Goal: Task Accomplishment & Management: Use online tool/utility

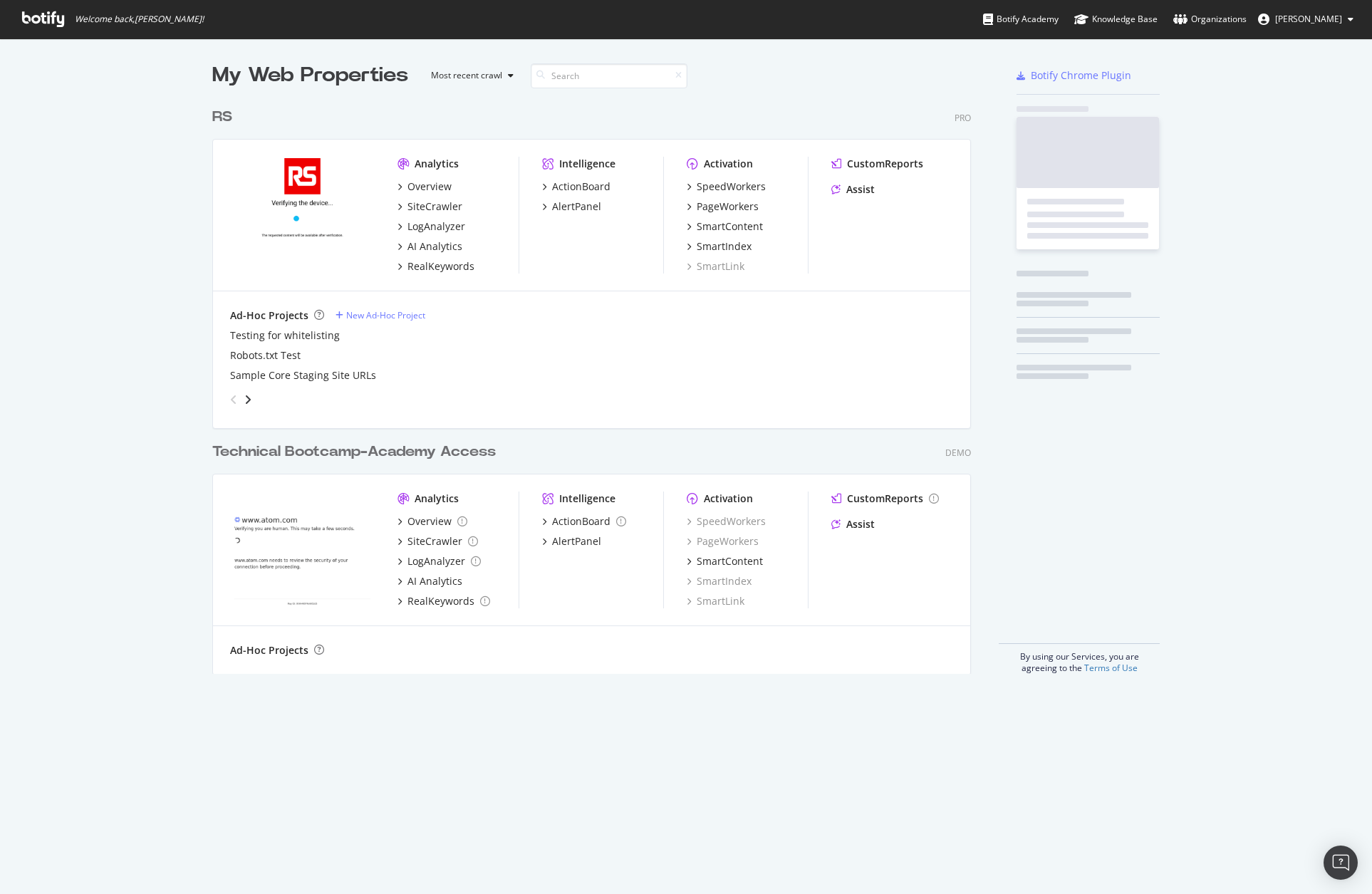
scroll to position [574, 760]
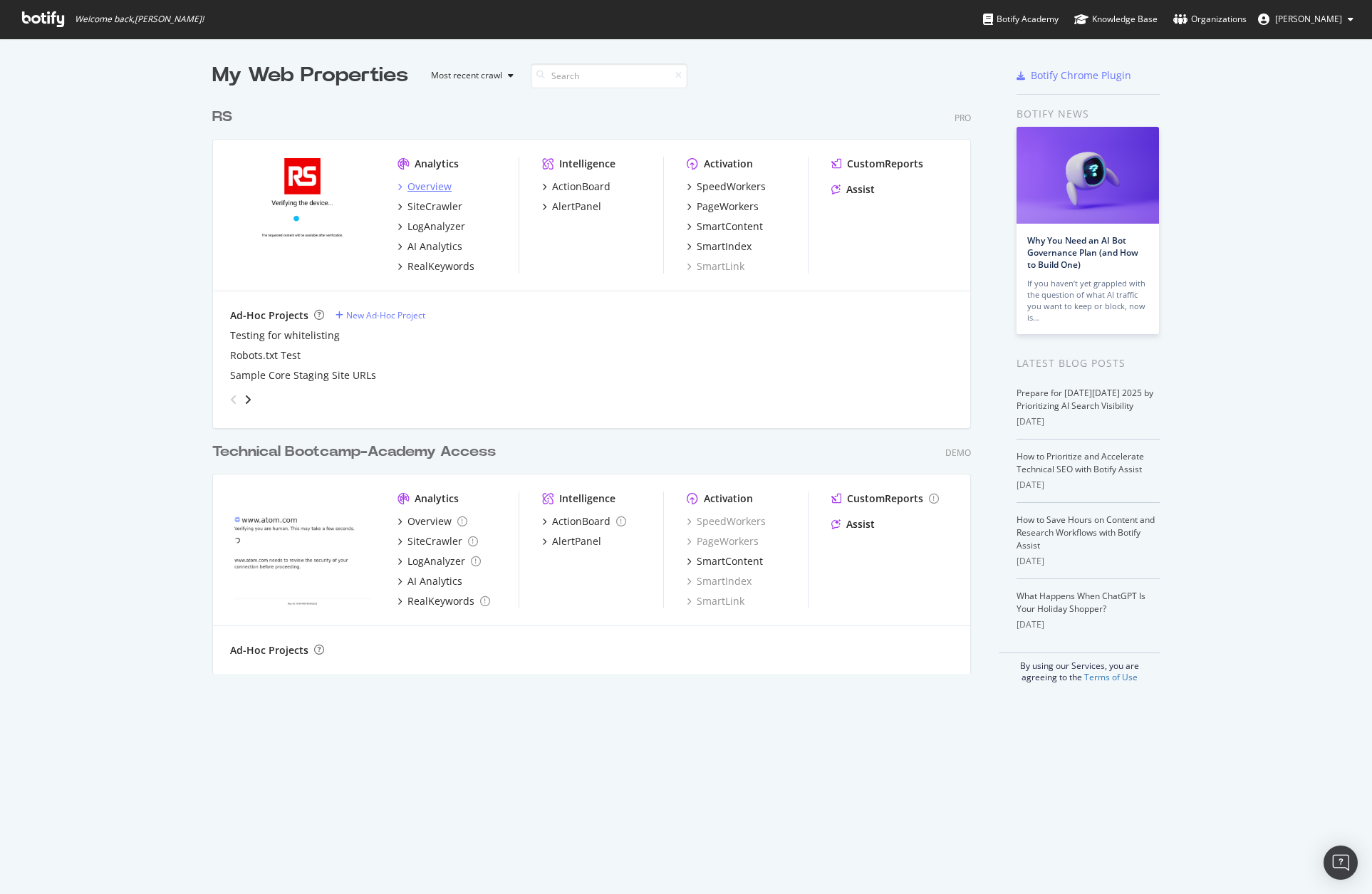
click at [408, 180] on div "Overview" at bounding box center [429, 187] width 44 height 14
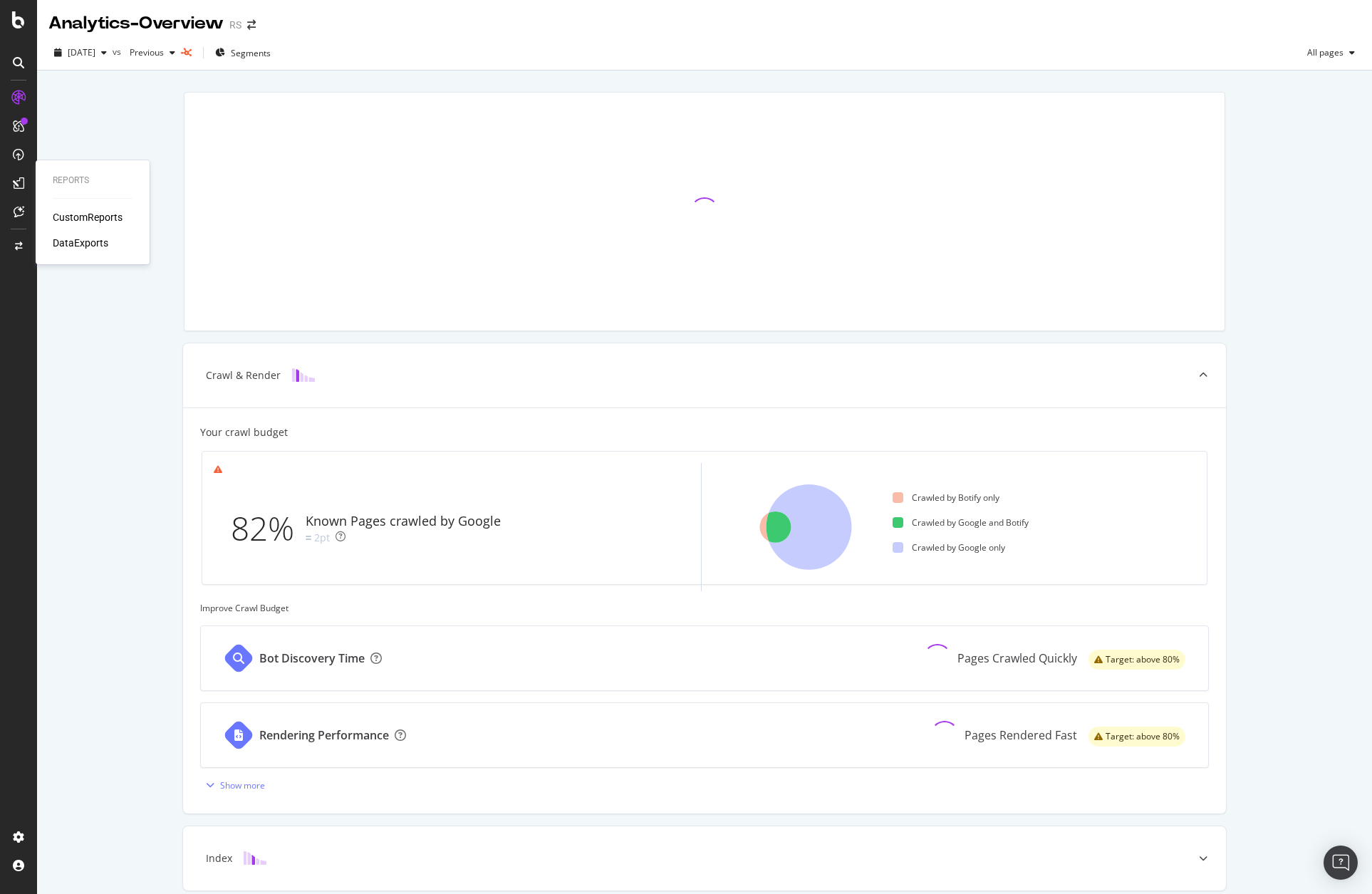
click at [102, 218] on div "CustomReports" at bounding box center [87, 217] width 70 height 14
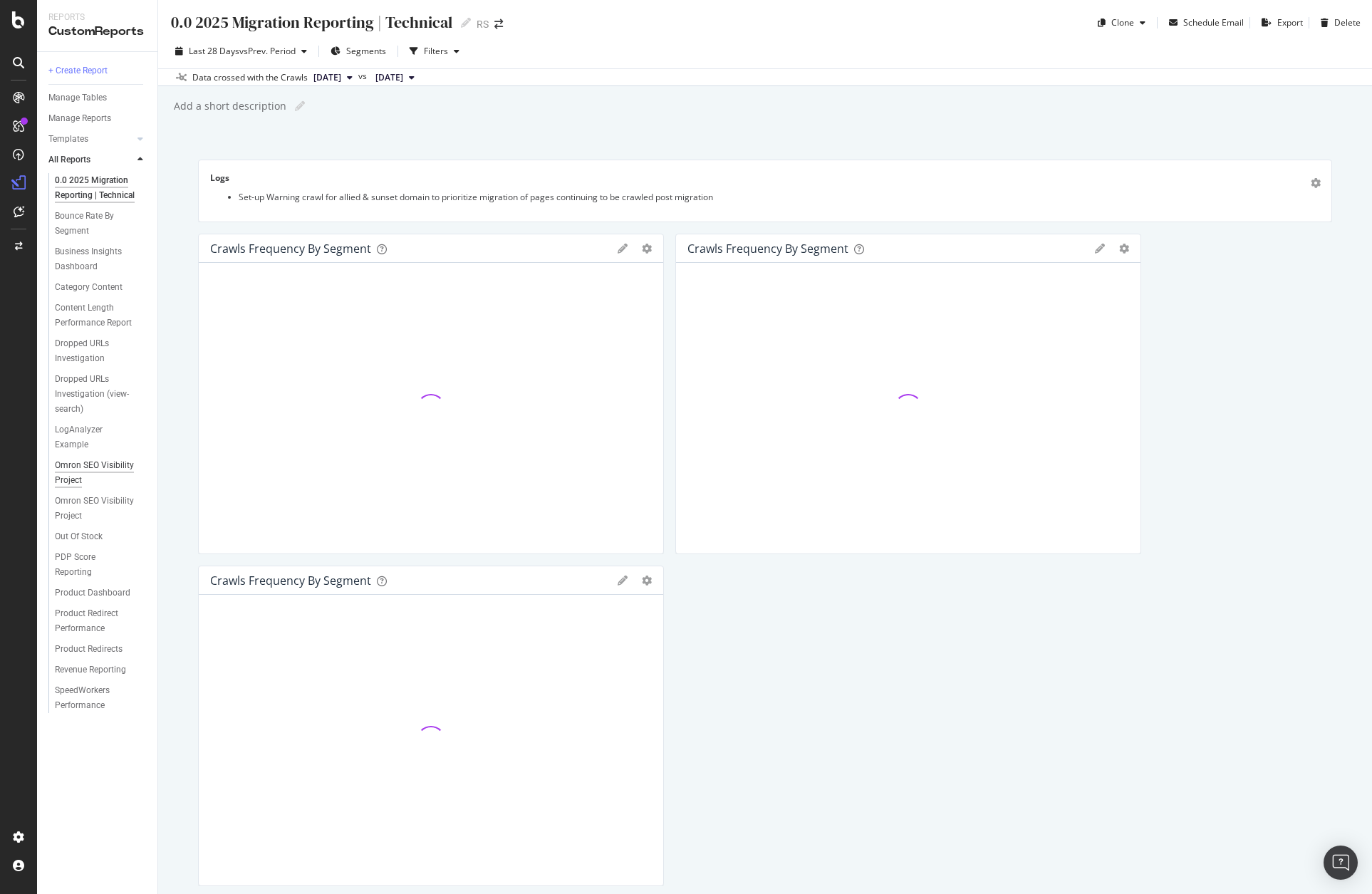
click at [115, 467] on div "Omron SEO Visibility Project" at bounding box center [95, 472] width 82 height 30
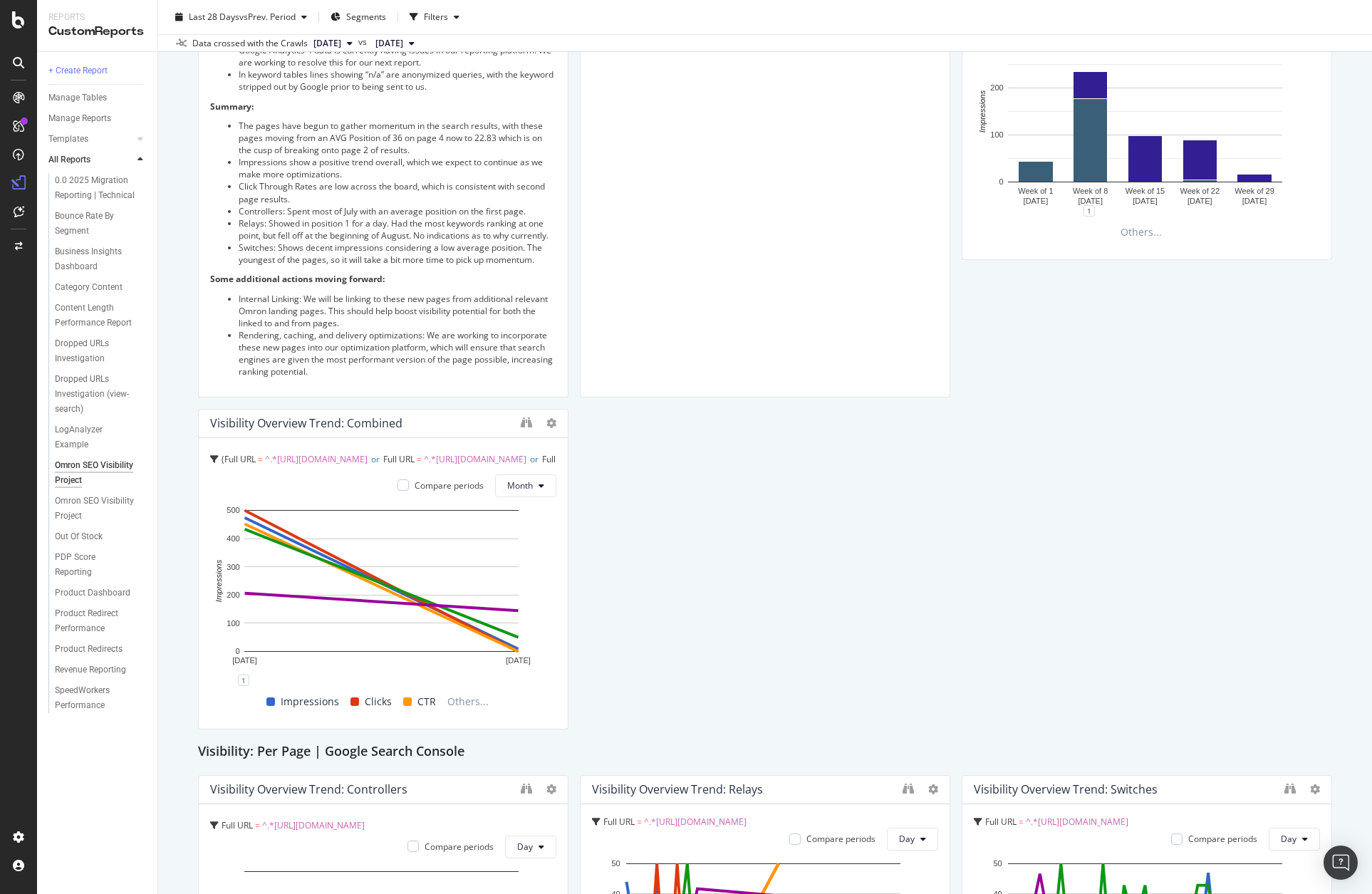
scroll to position [152, 0]
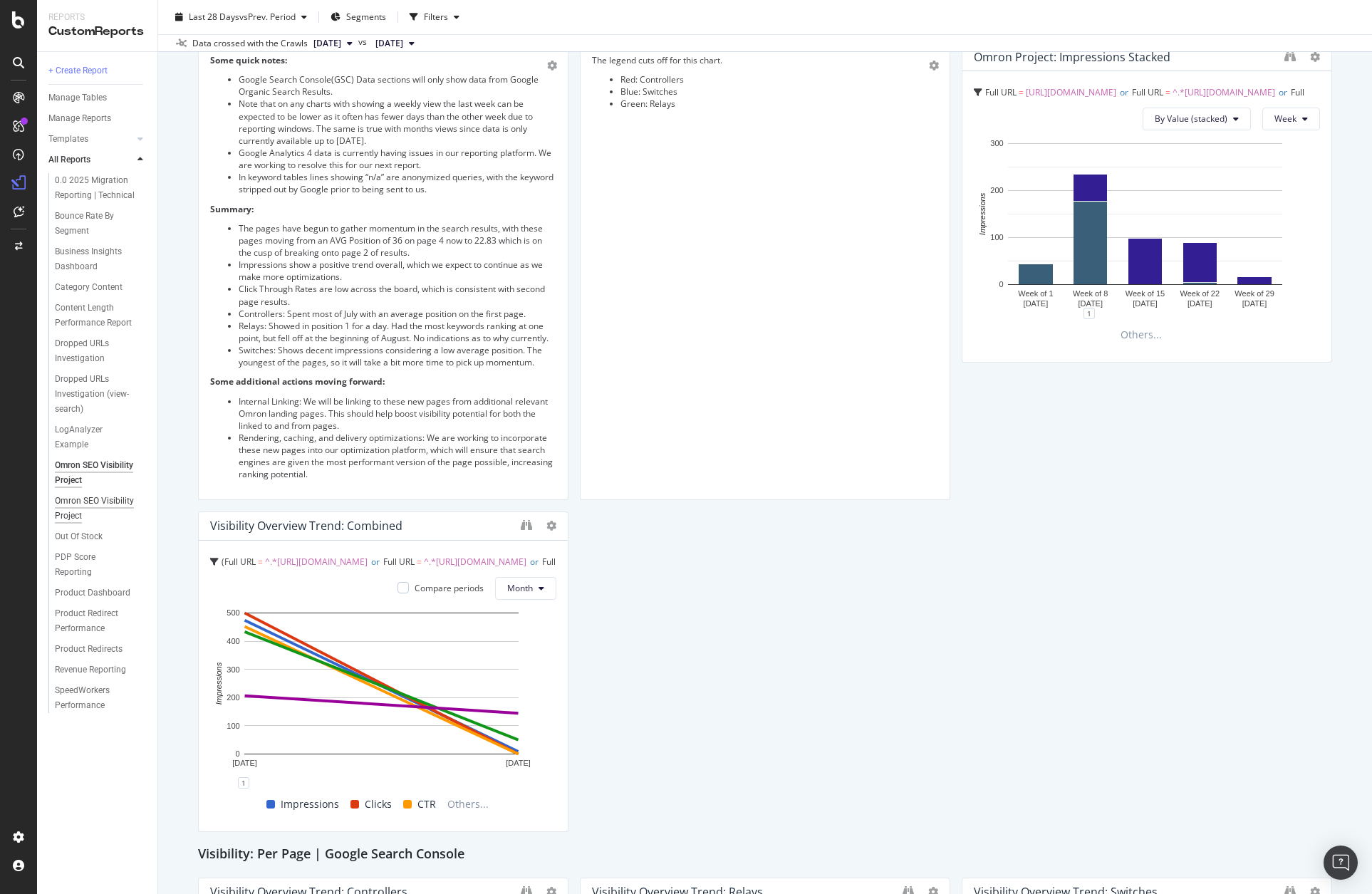
click at [107, 502] on div "Omron SEO Visibility Project" at bounding box center [95, 508] width 82 height 30
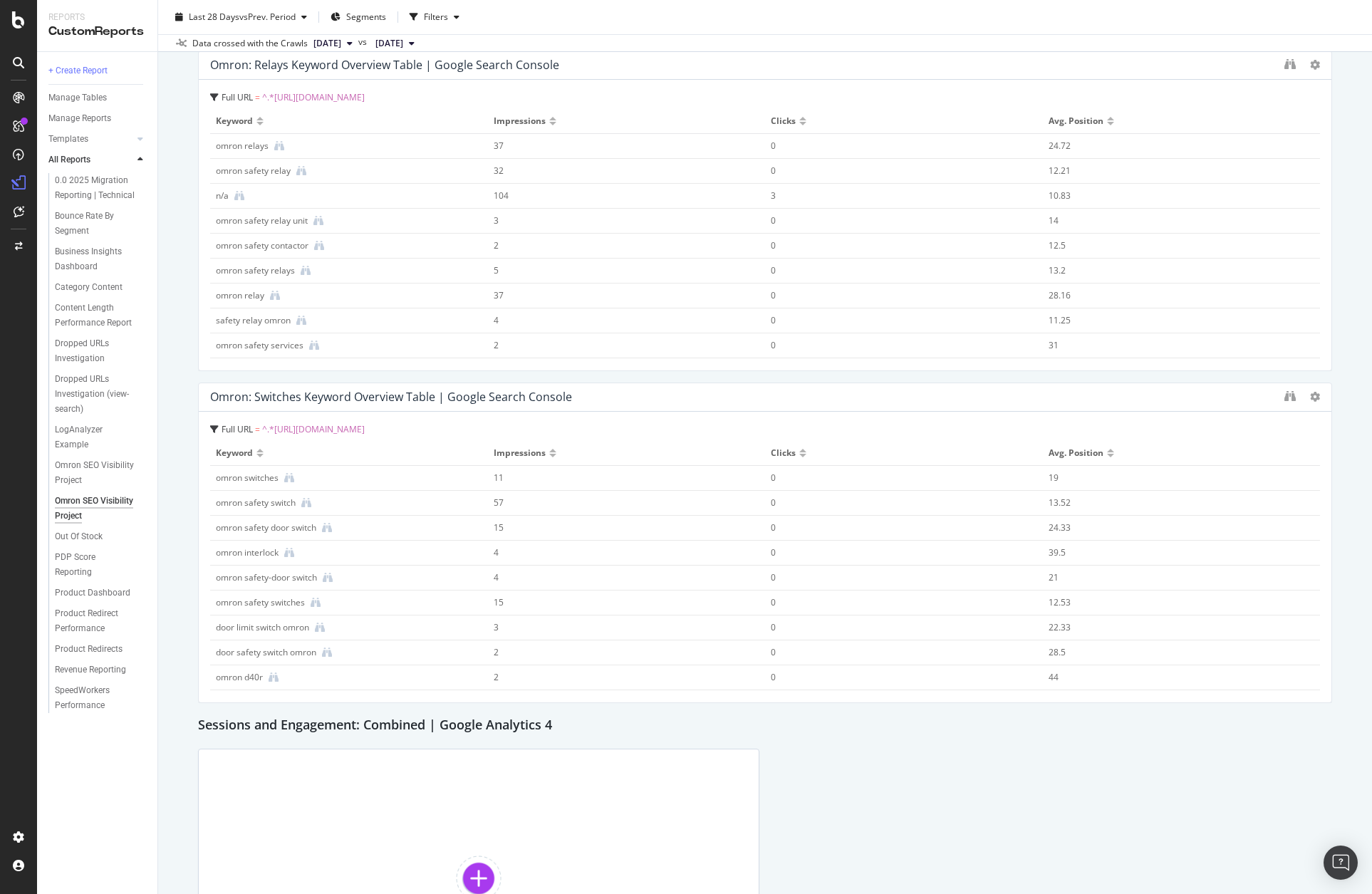
scroll to position [2671, 0]
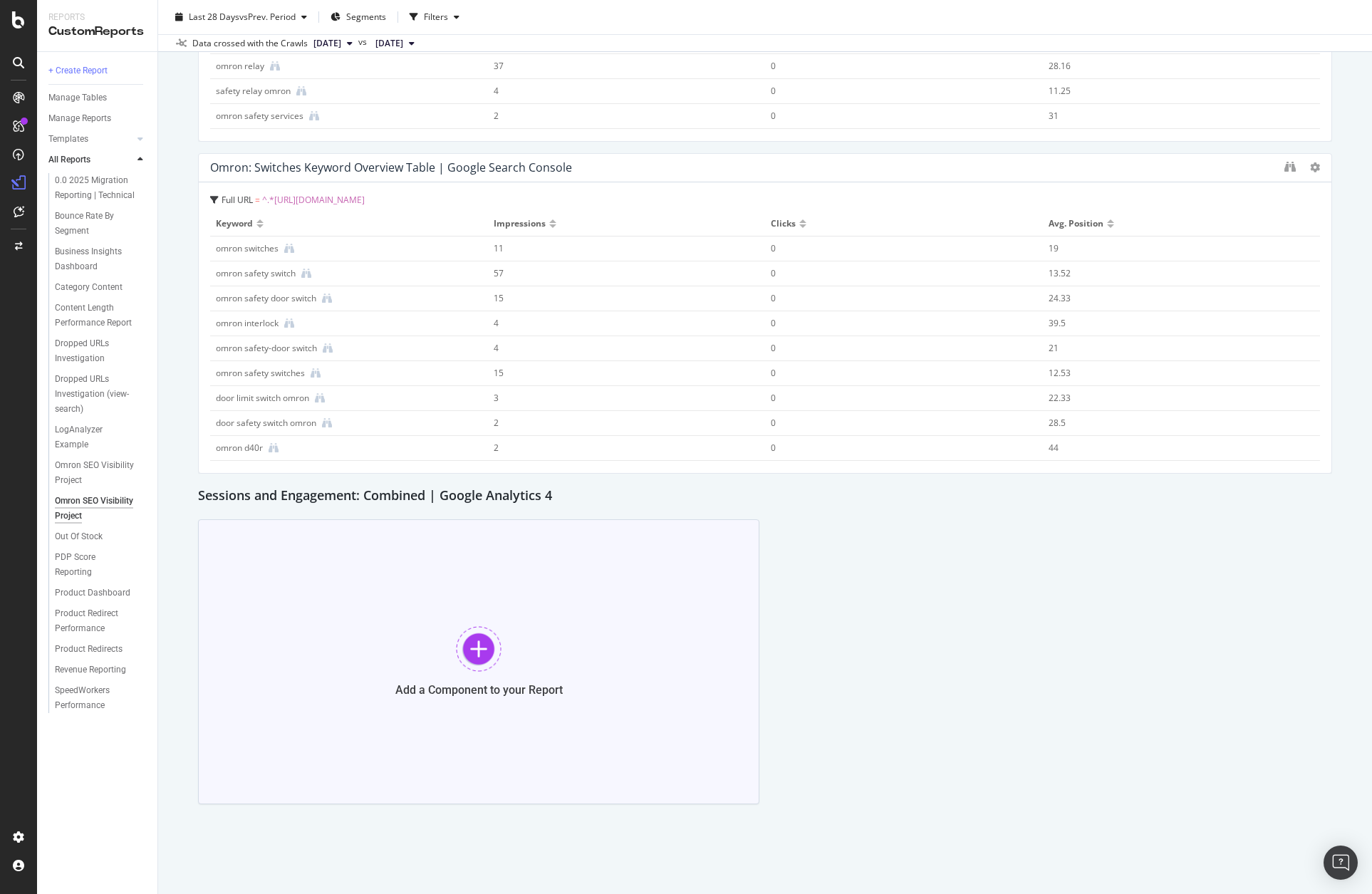
click at [460, 625] on div "Add a Component to your Report" at bounding box center [478, 662] width 562 height 285
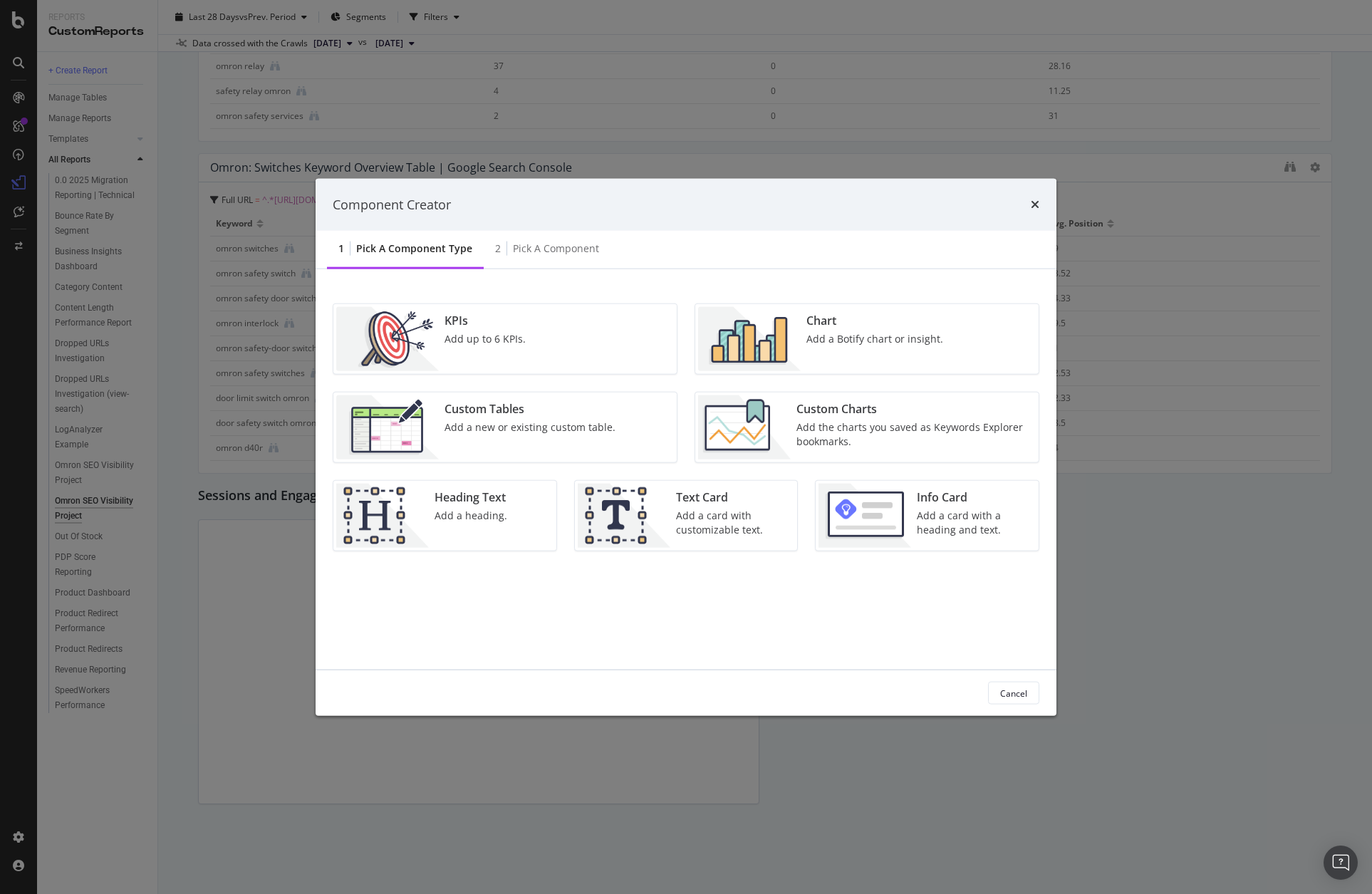
click at [504, 339] on div "Add up to 6 KPIs." at bounding box center [485, 339] width 81 height 14
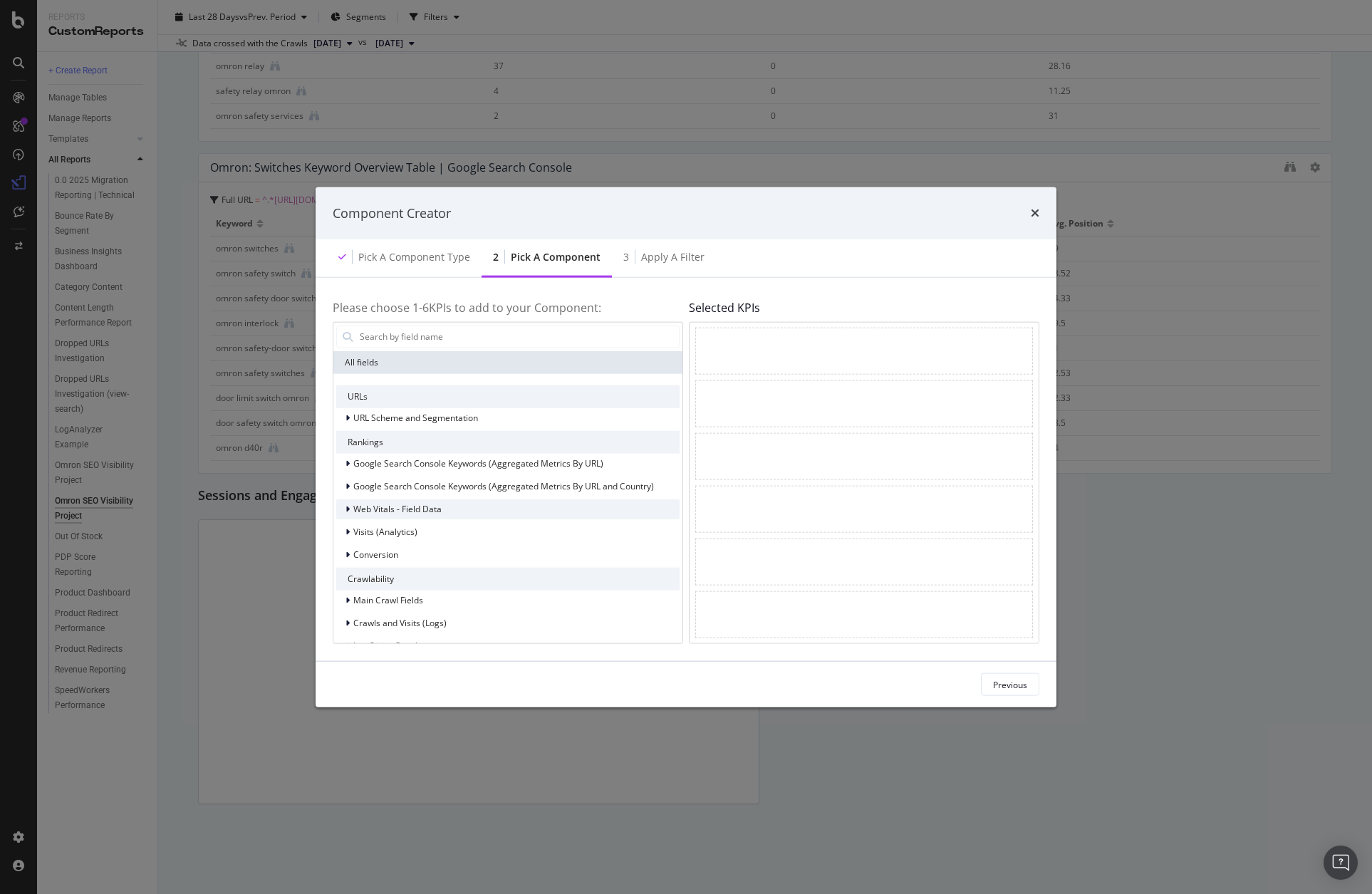
click at [461, 503] on div "Web Vitals - Field Data" at bounding box center [508, 509] width 344 height 20
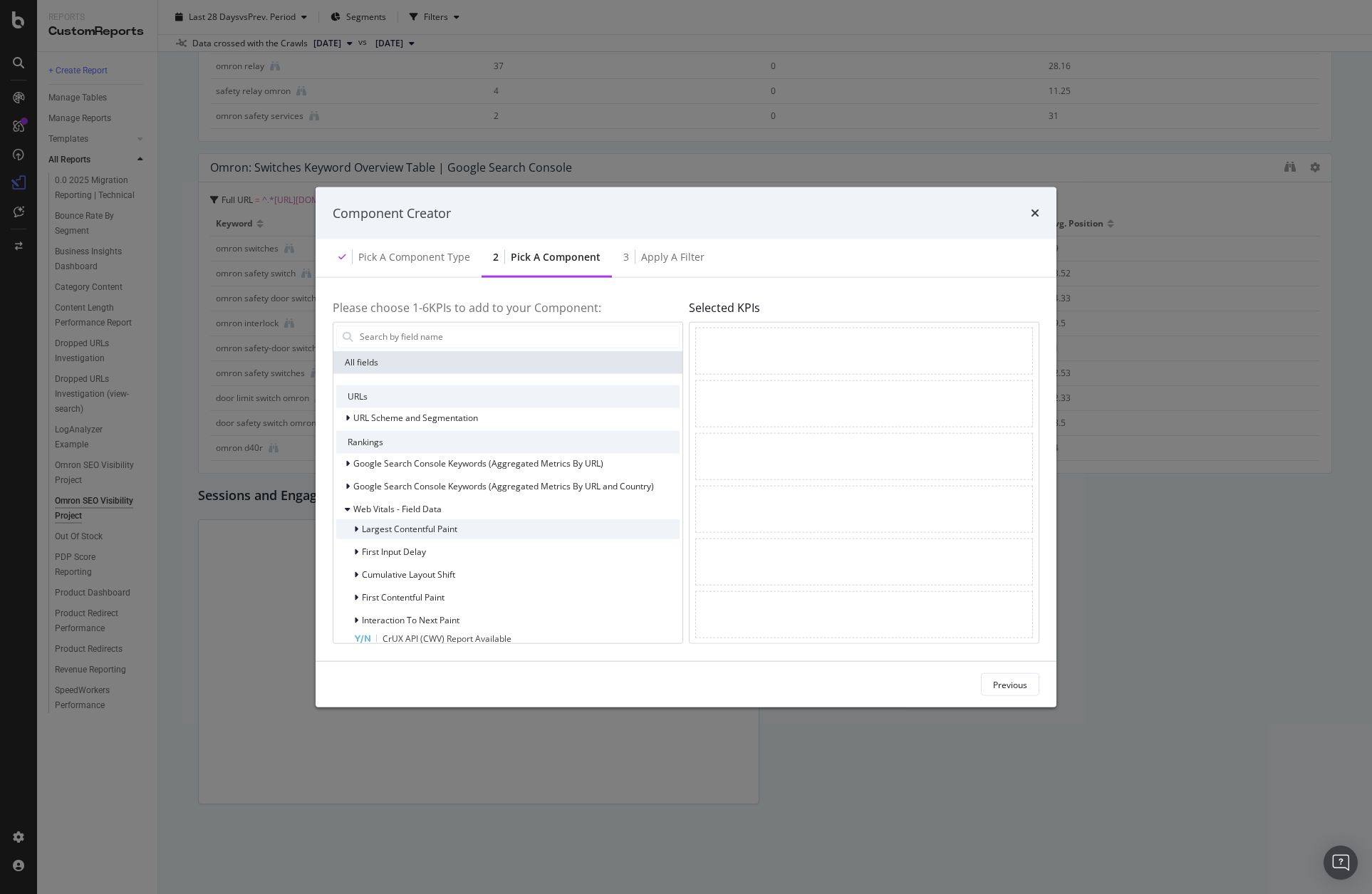
click at [463, 528] on div "Largest Contentful Paint" at bounding box center [508, 529] width 344 height 20
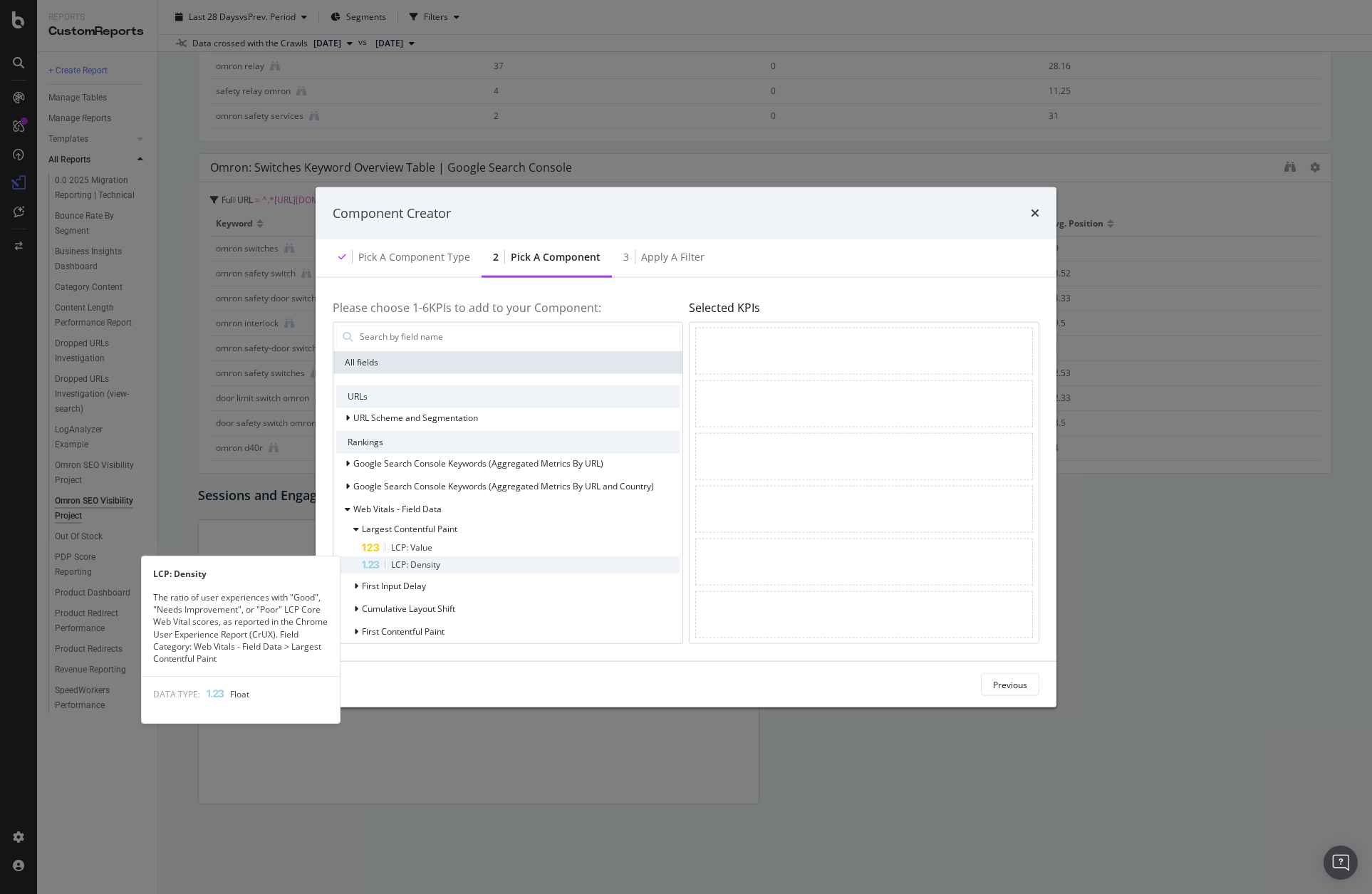
click at [463, 559] on div "LCP: Density" at bounding box center [520, 564] width 318 height 17
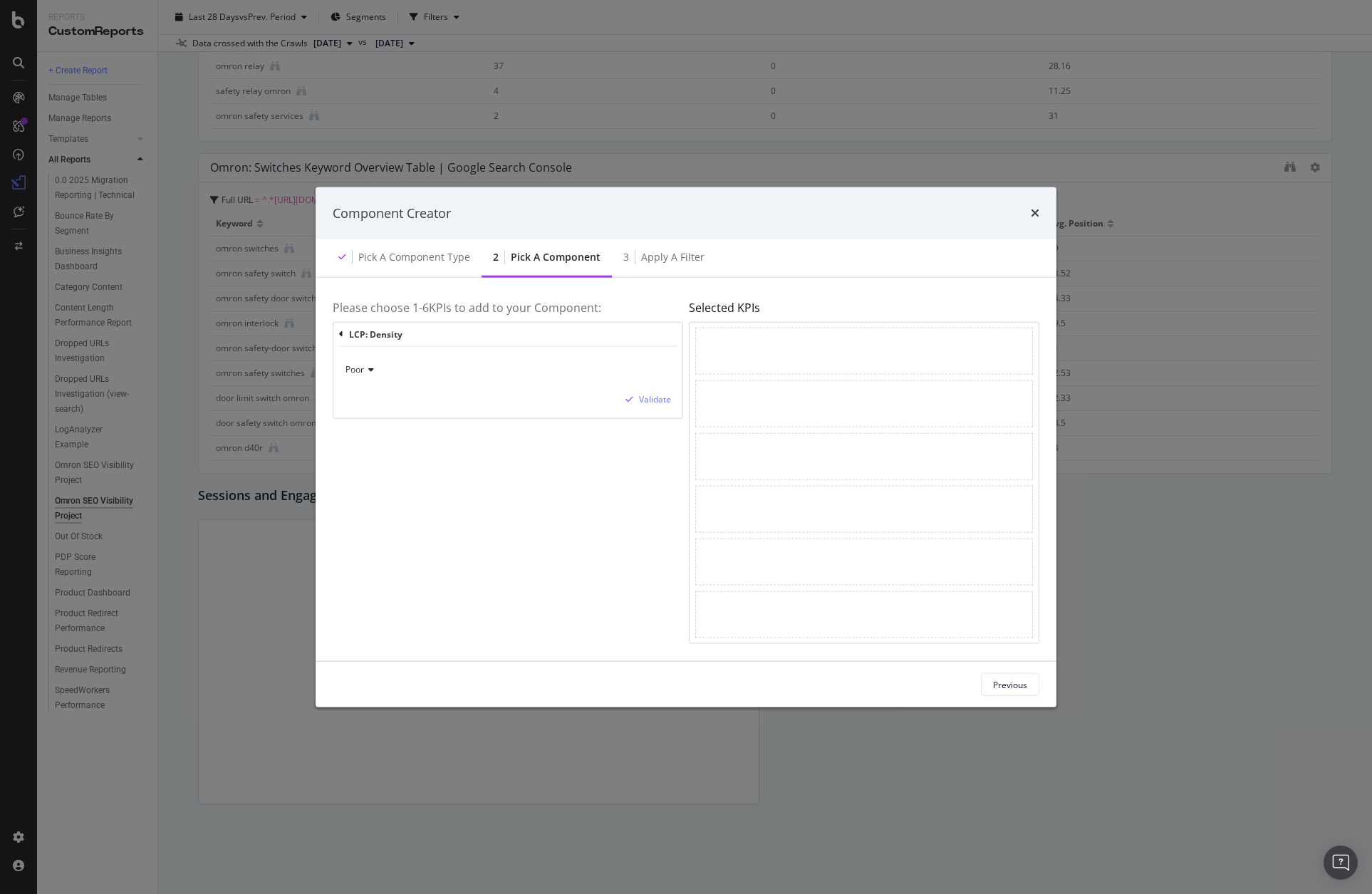
click at [487, 445] on div "Please choose 1- 6 KPIs to add to your Component: LCP: Density Poor Validate" at bounding box center [508, 469] width 351 height 349
click at [662, 396] on div "Validate" at bounding box center [656, 400] width 32 height 12
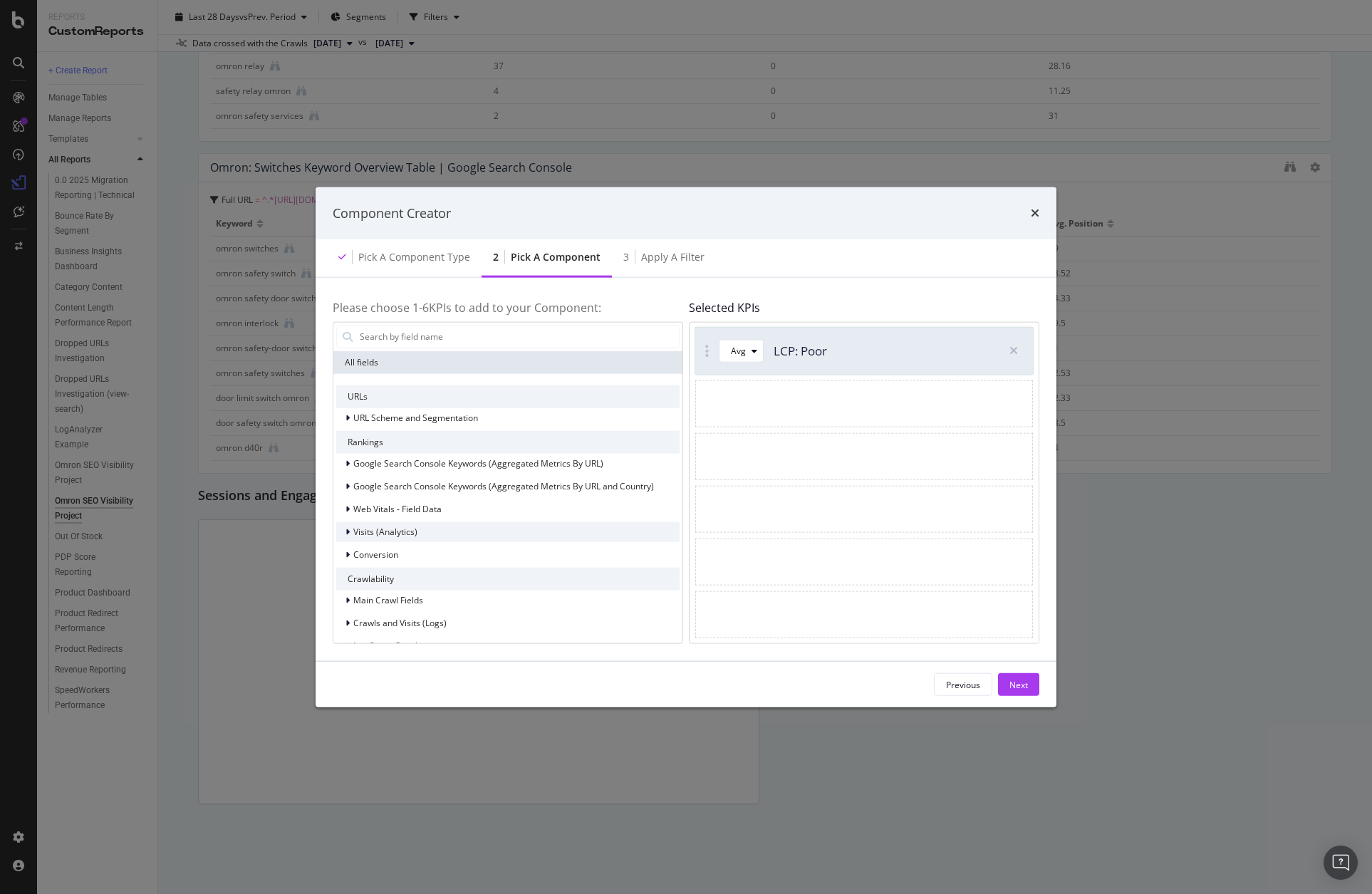
click at [477, 534] on div "Visits (Analytics)" at bounding box center [508, 531] width 344 height 20
click at [465, 562] on span "Avg. Session Duration on AMP" at bounding box center [443, 567] width 120 height 12
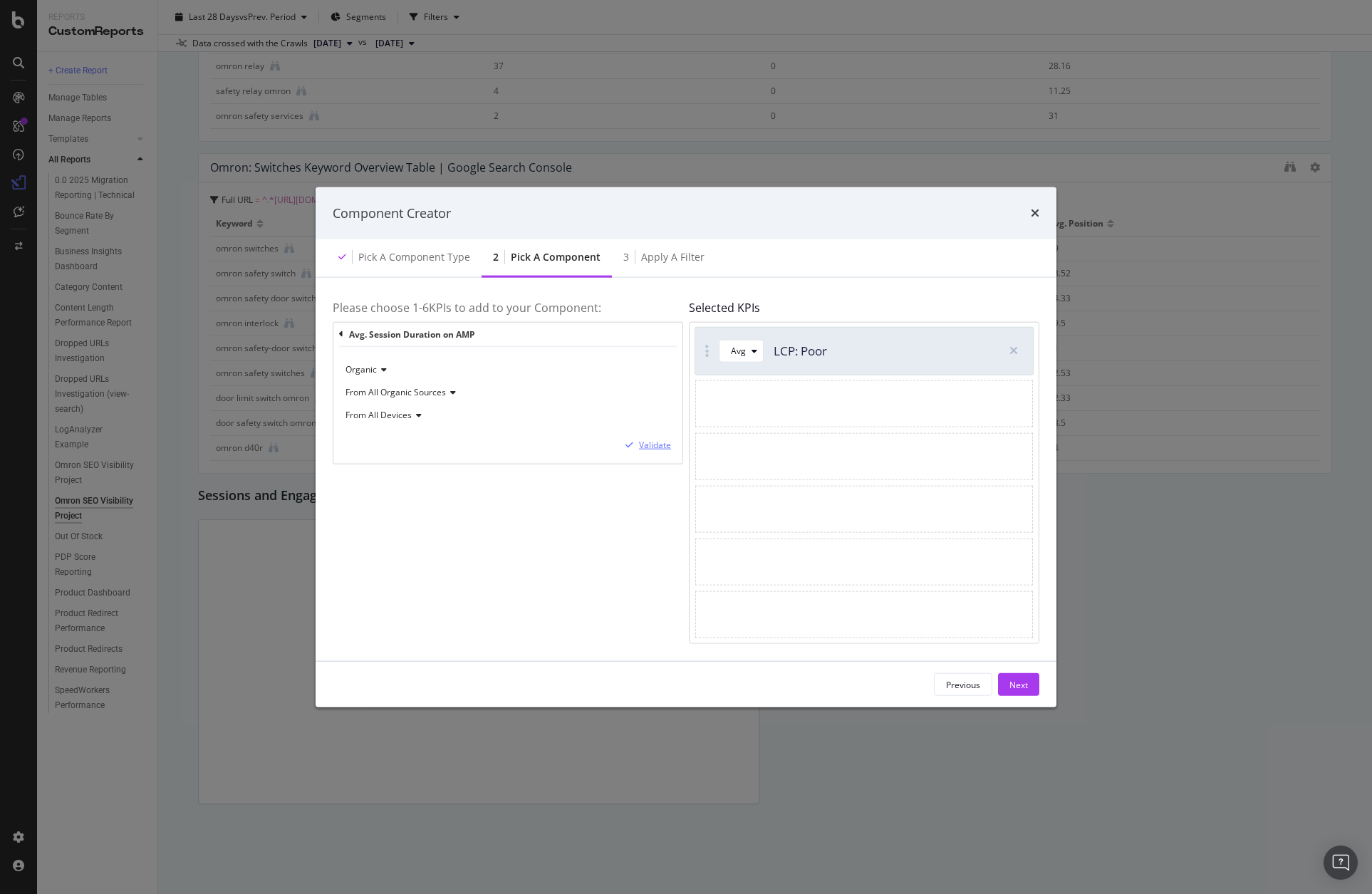
click at [645, 444] on div "Validate" at bounding box center [656, 445] width 32 height 12
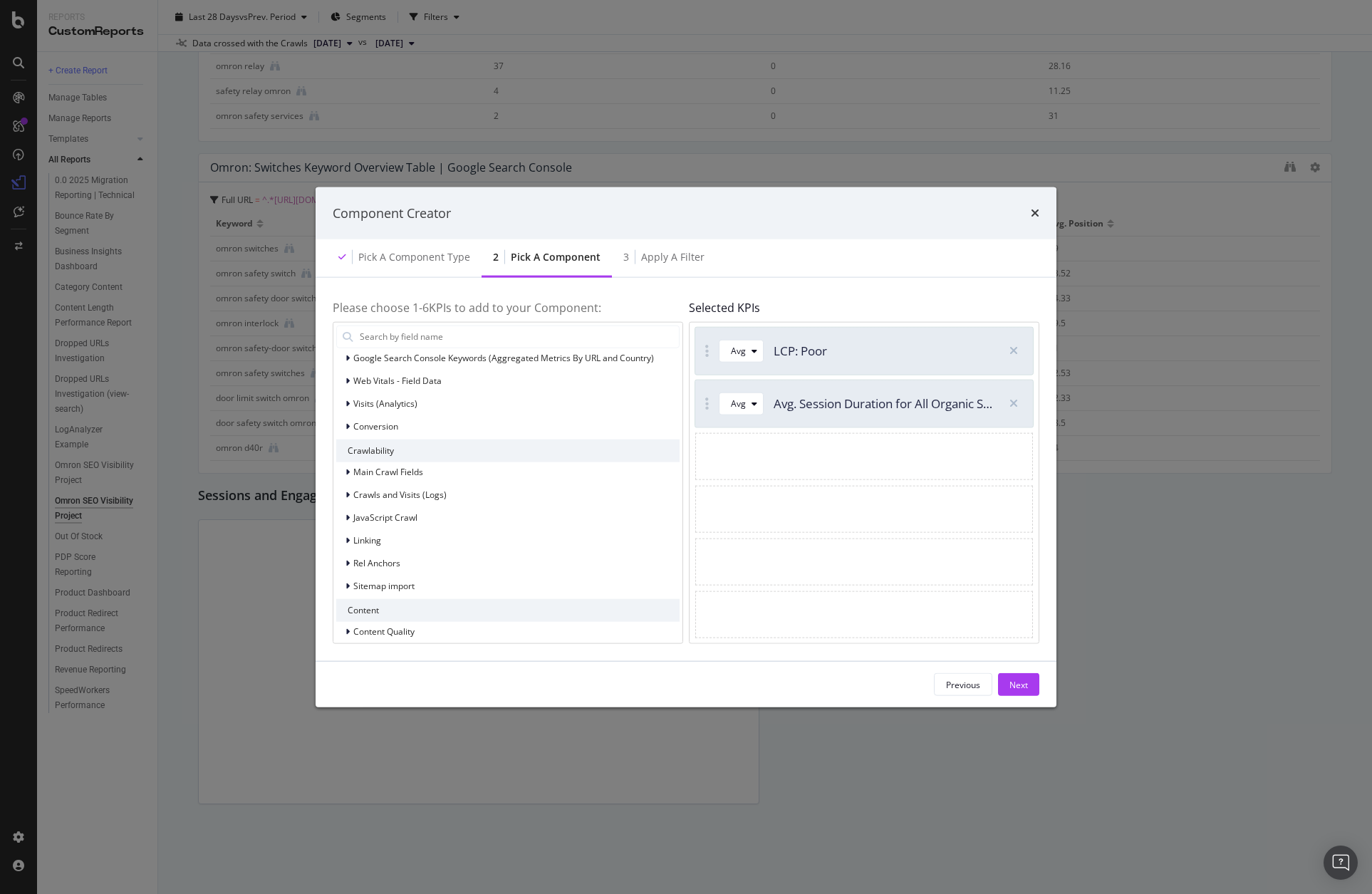
scroll to position [275, 0]
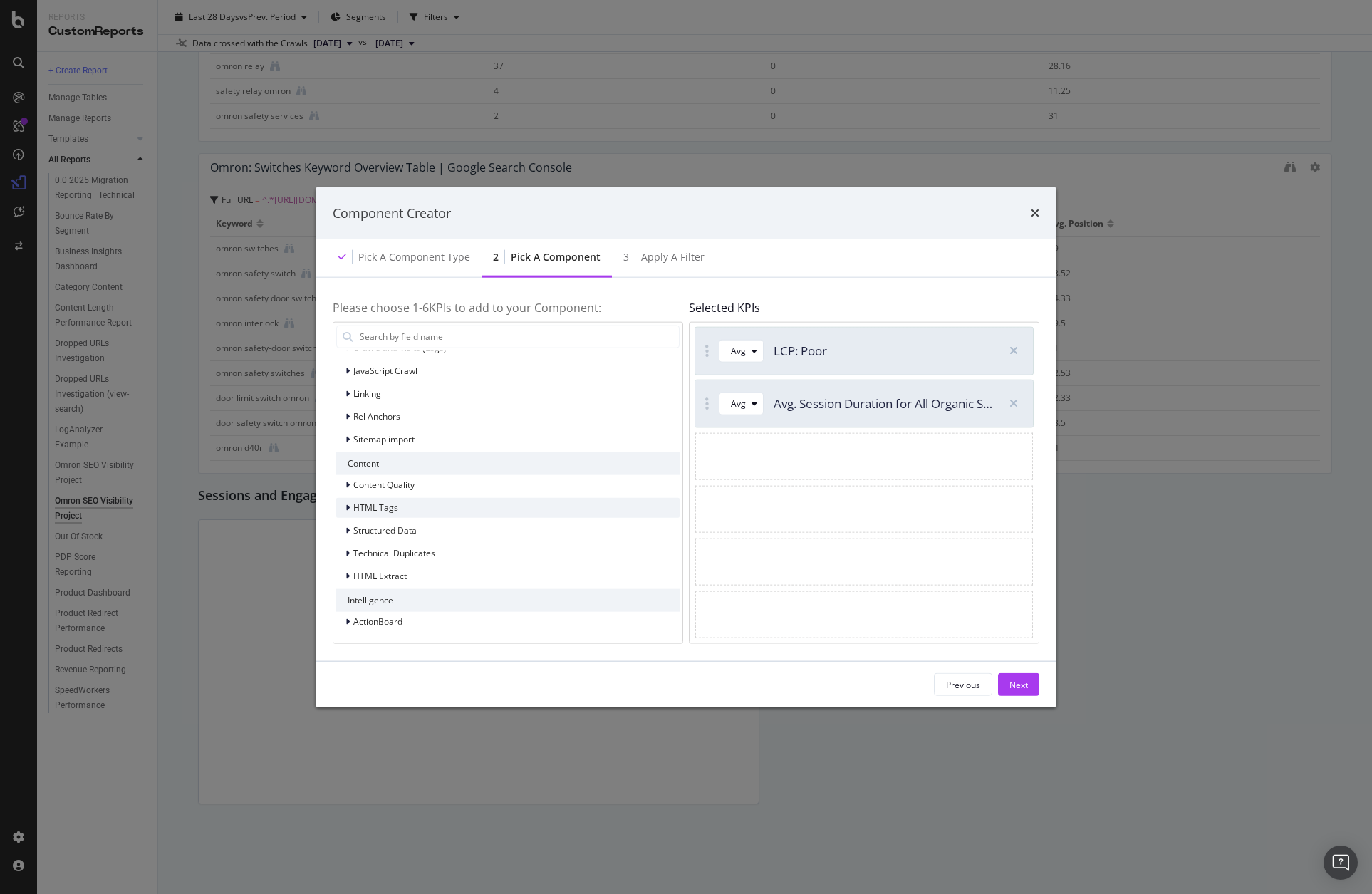
click at [452, 511] on div "HTML Tags" at bounding box center [508, 508] width 344 height 20
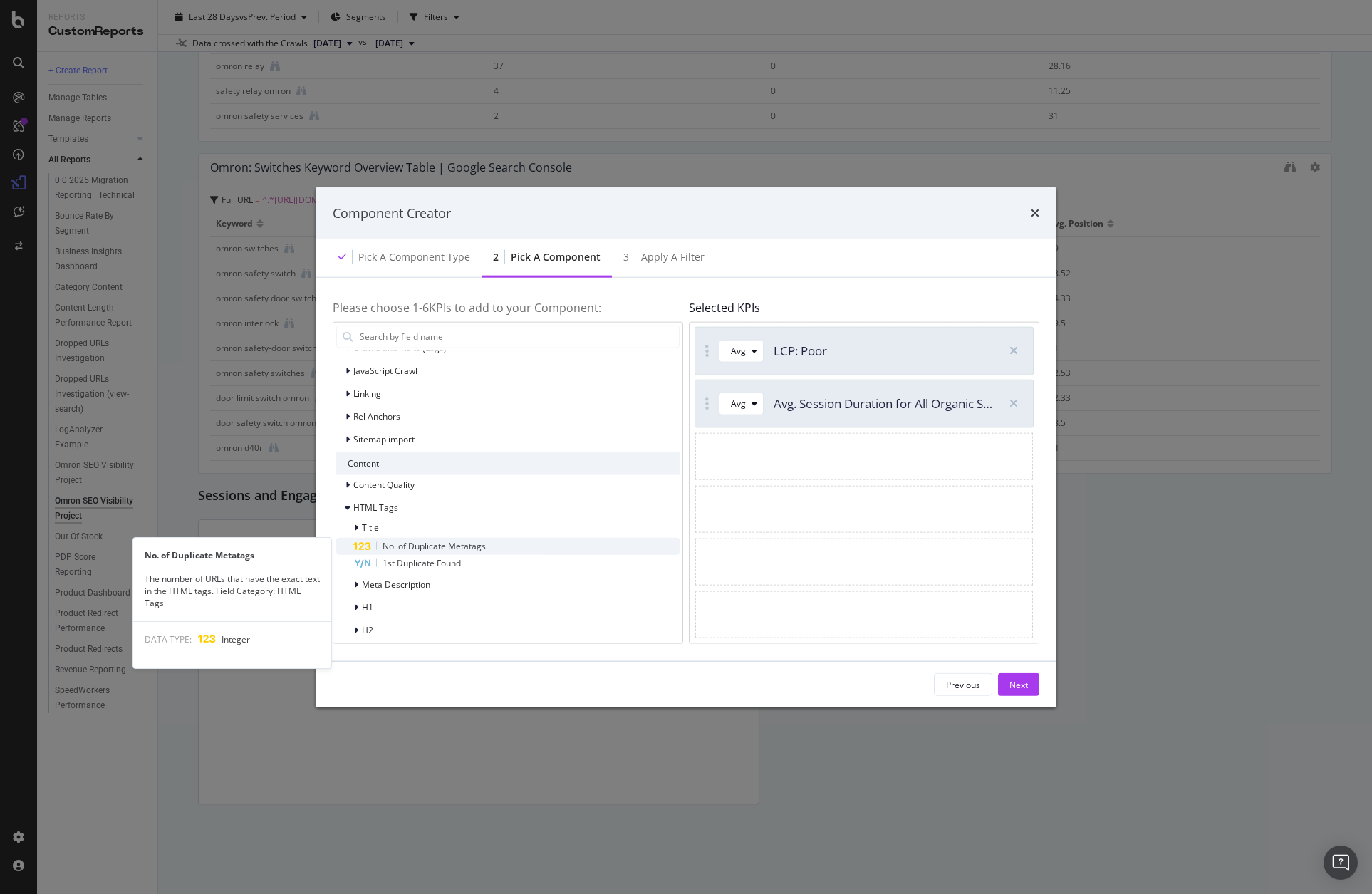
click at [465, 552] on span "No. of Duplicate Metatags" at bounding box center [434, 545] width 103 height 12
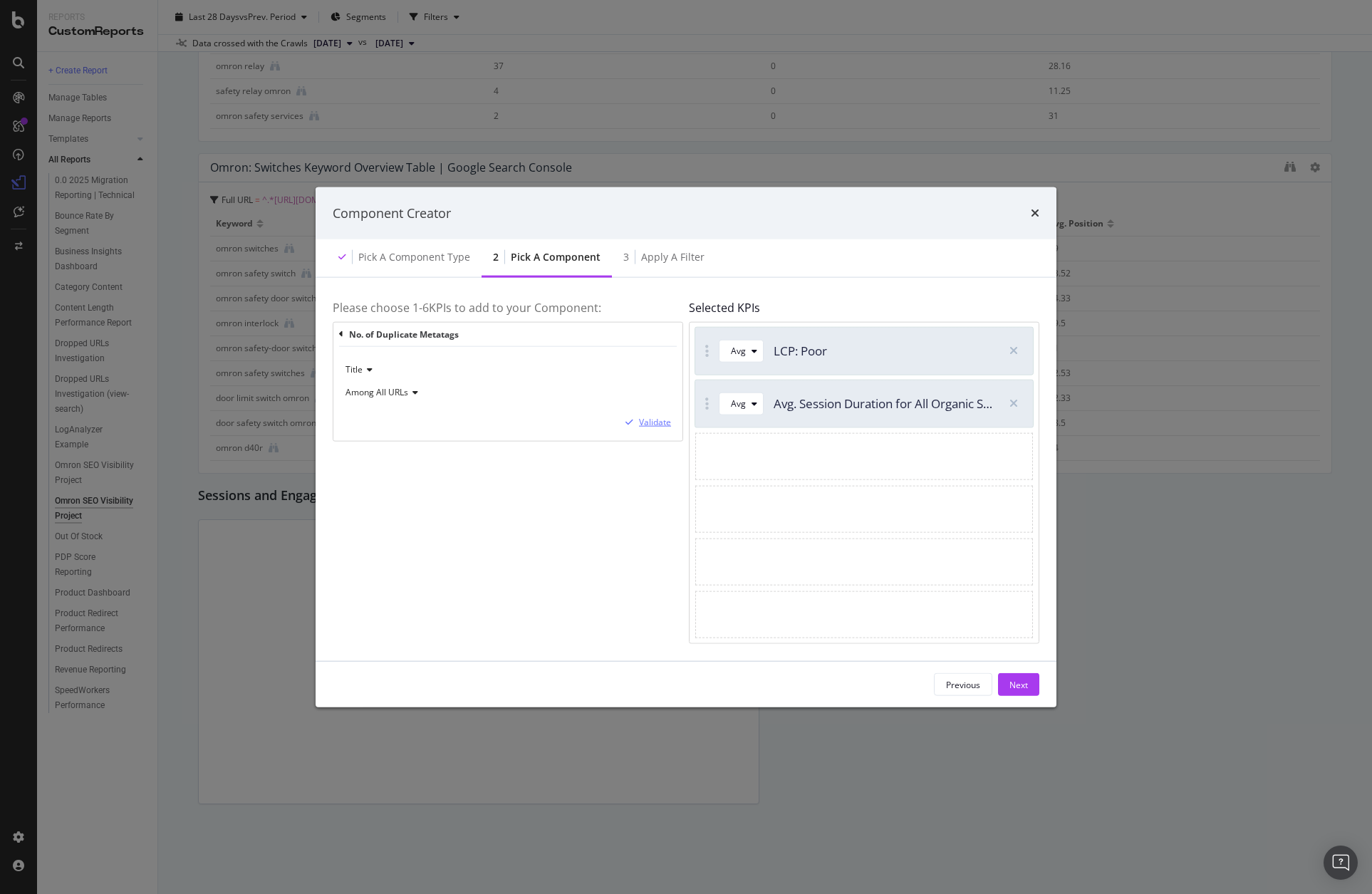
click at [647, 417] on div "Validate" at bounding box center [656, 422] width 32 height 12
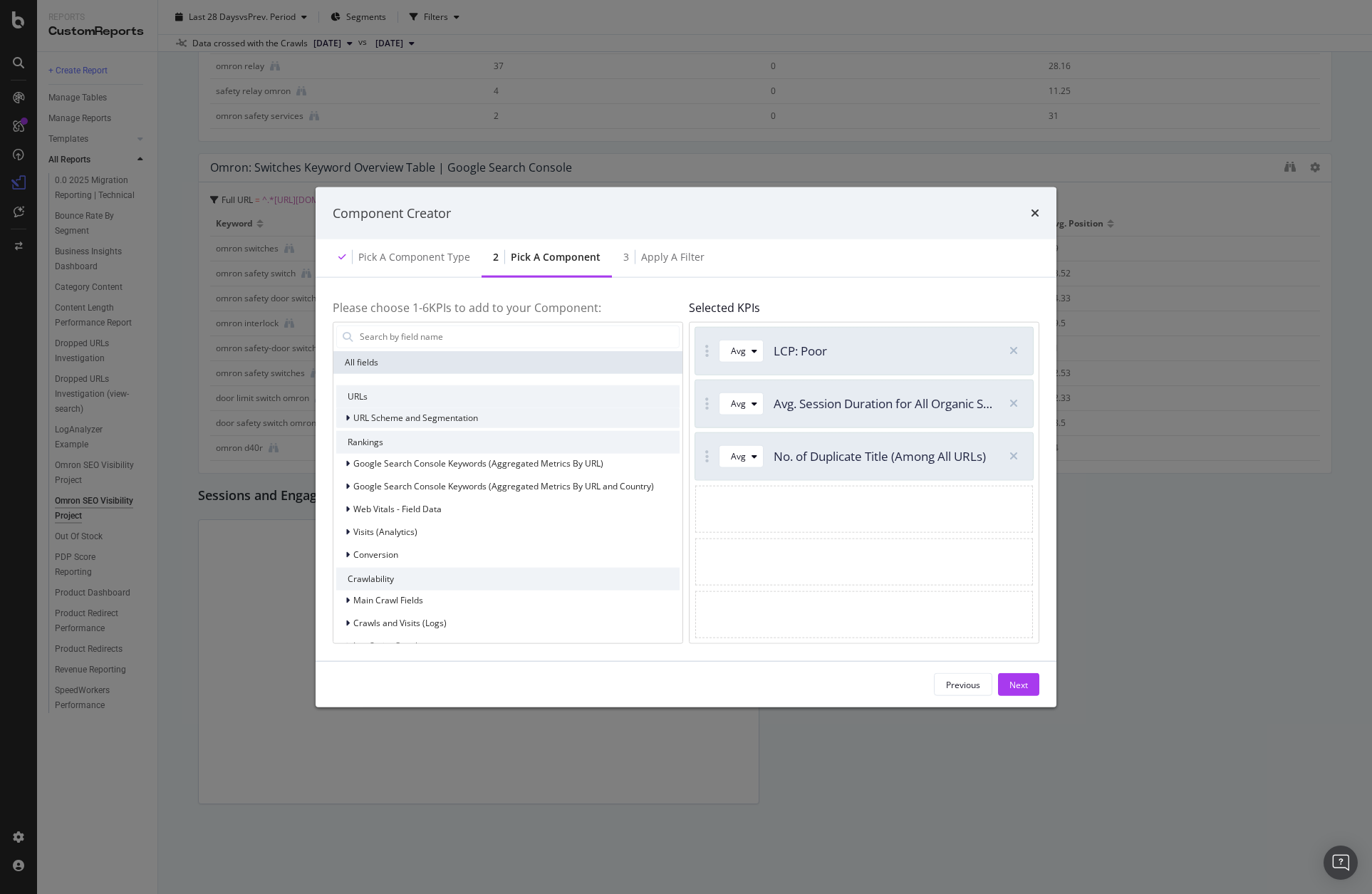
click at [466, 423] on span "URL Scheme and Segmentation" at bounding box center [416, 417] width 125 height 12
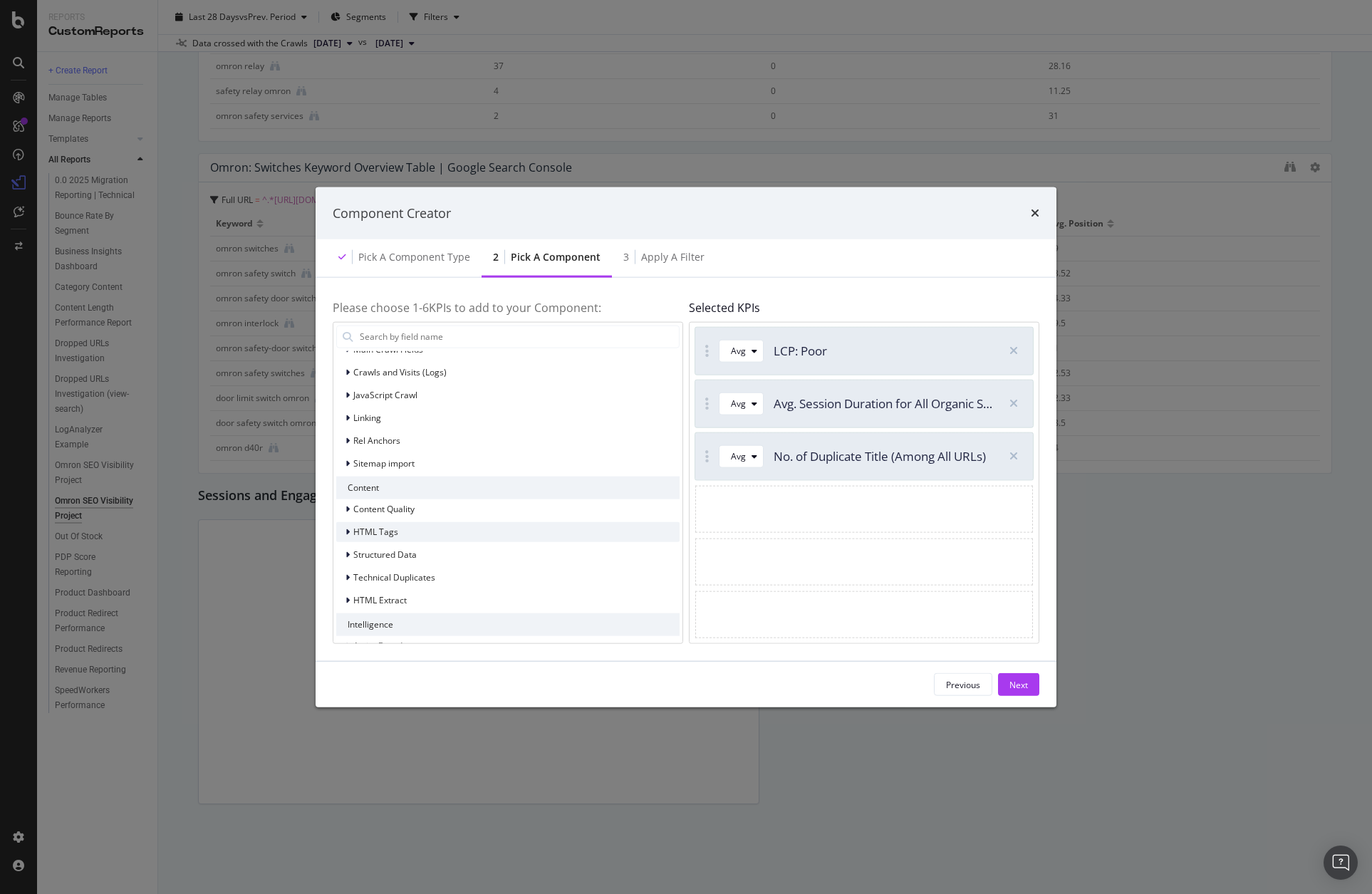
scroll to position [309, 0]
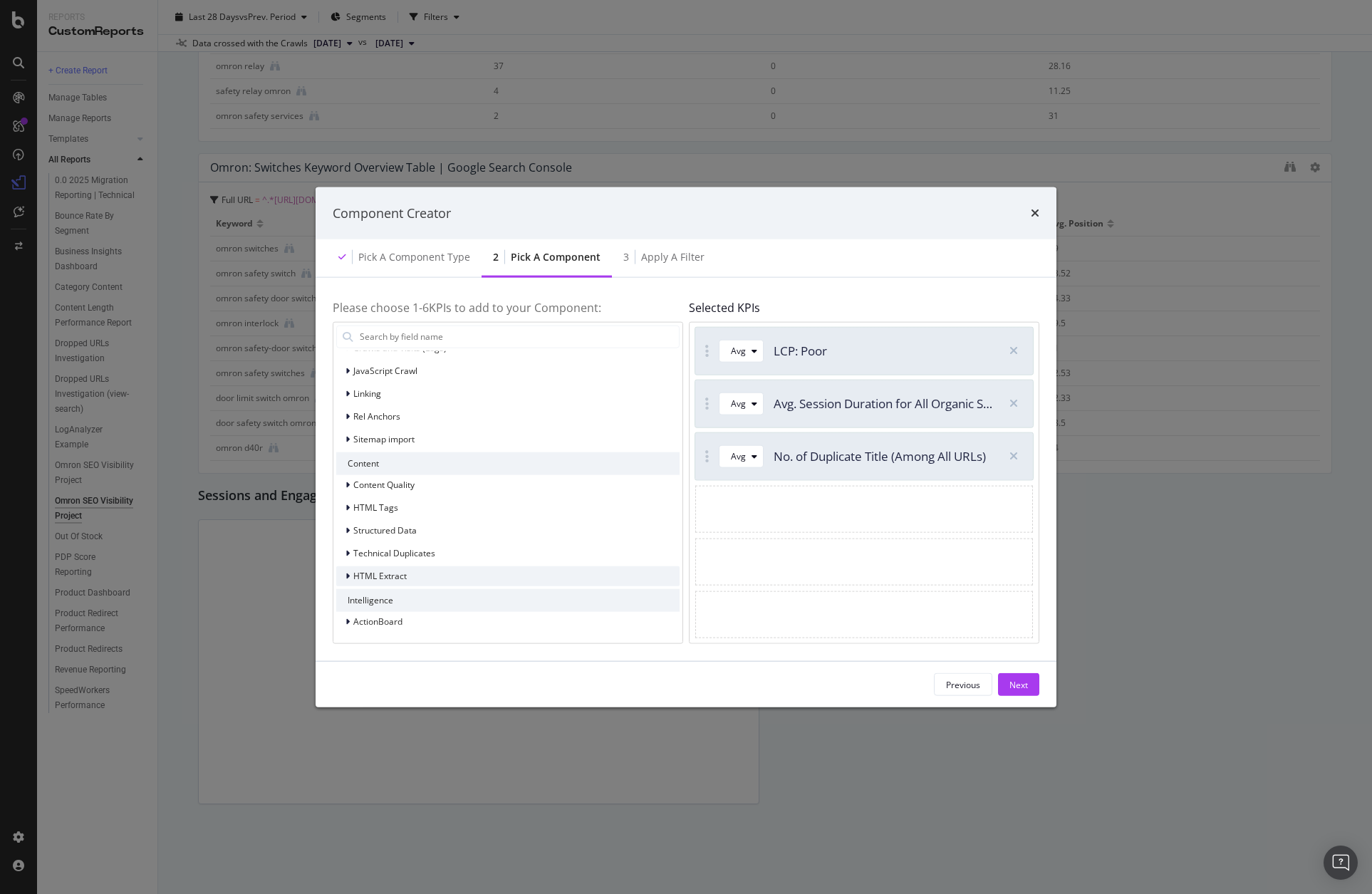
click at [430, 575] on div "HTML Extract" at bounding box center [508, 576] width 344 height 20
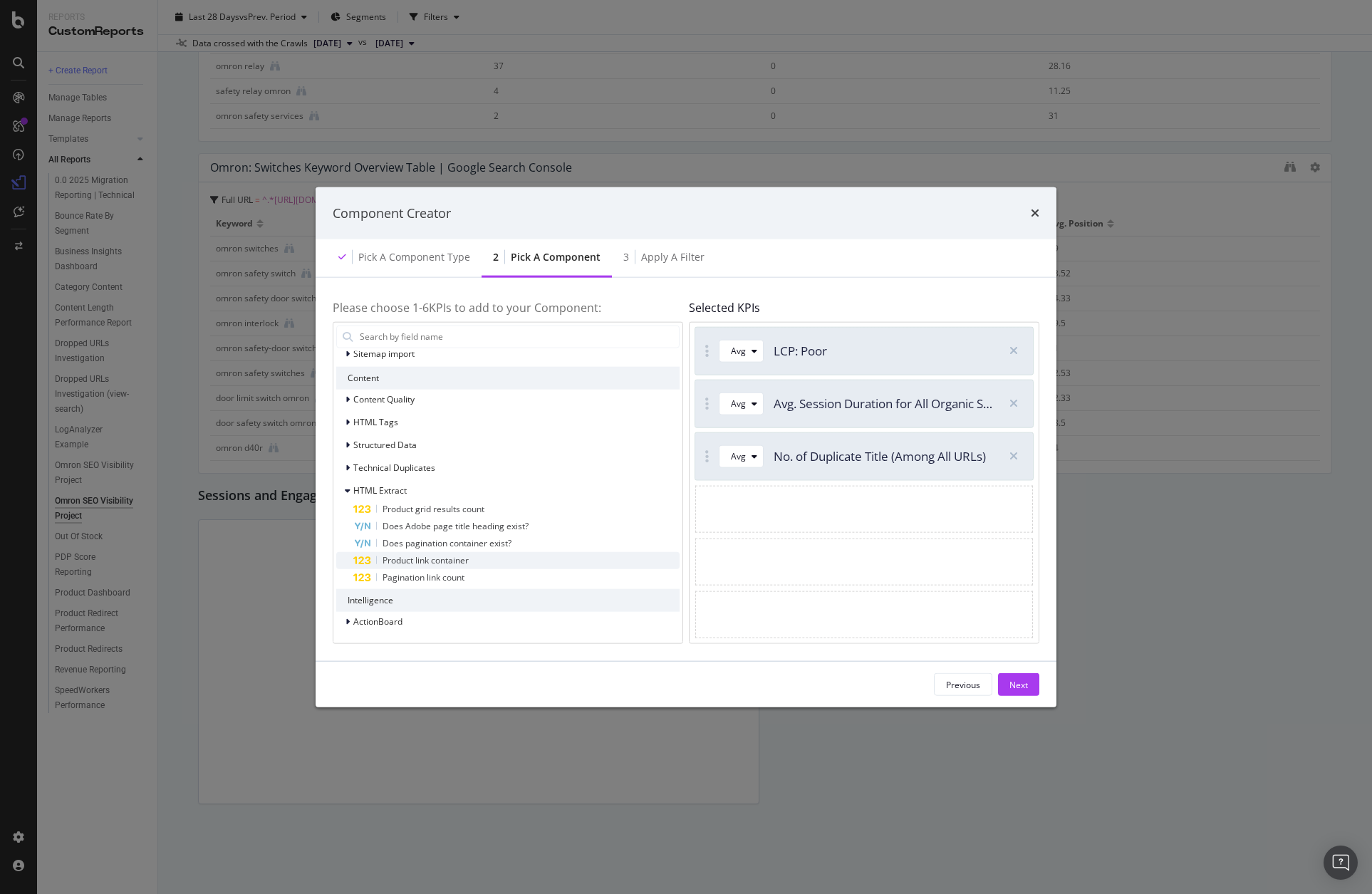
click at [460, 560] on span "Product link container" at bounding box center [426, 559] width 86 height 12
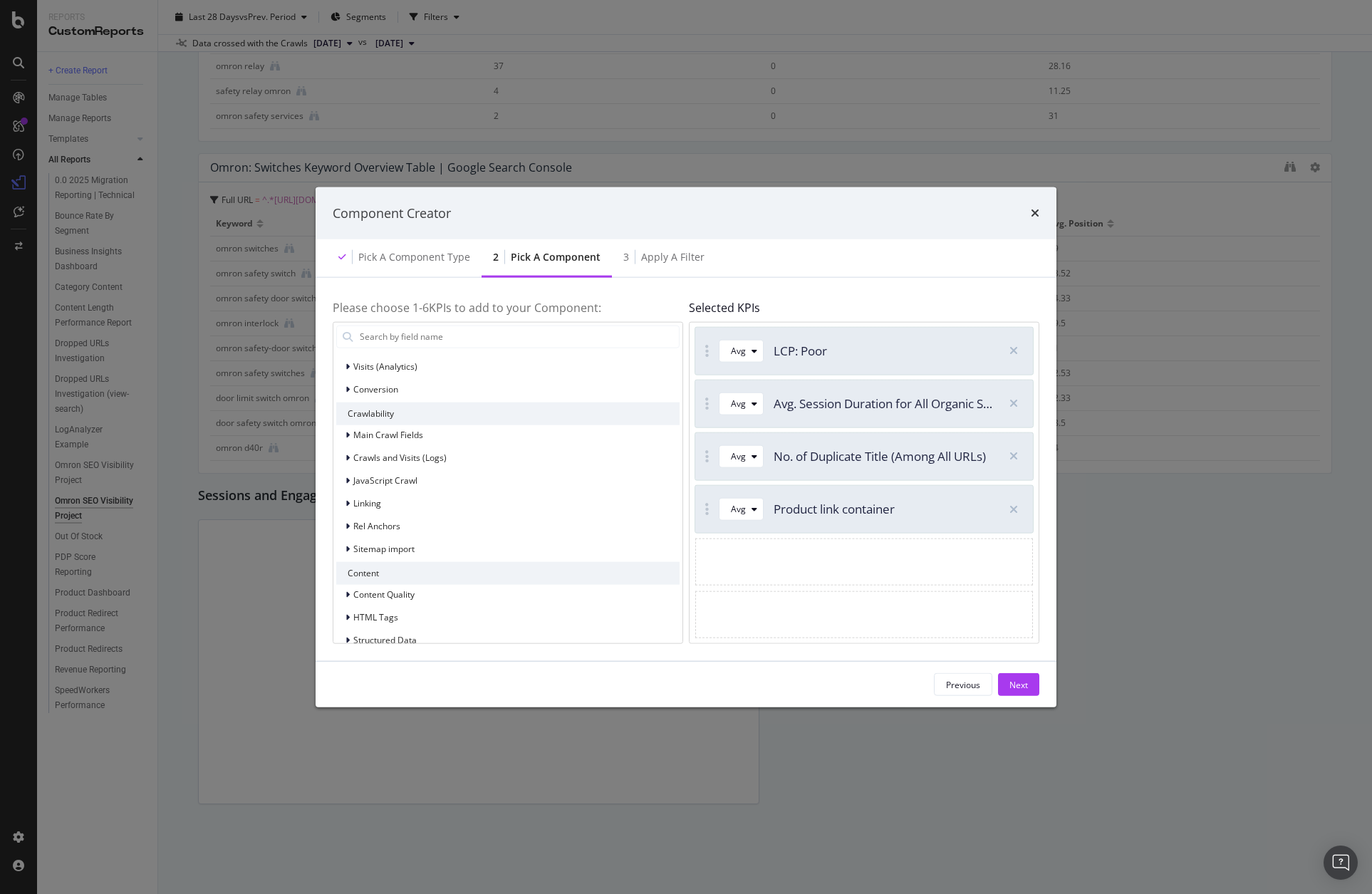
scroll to position [253, 0]
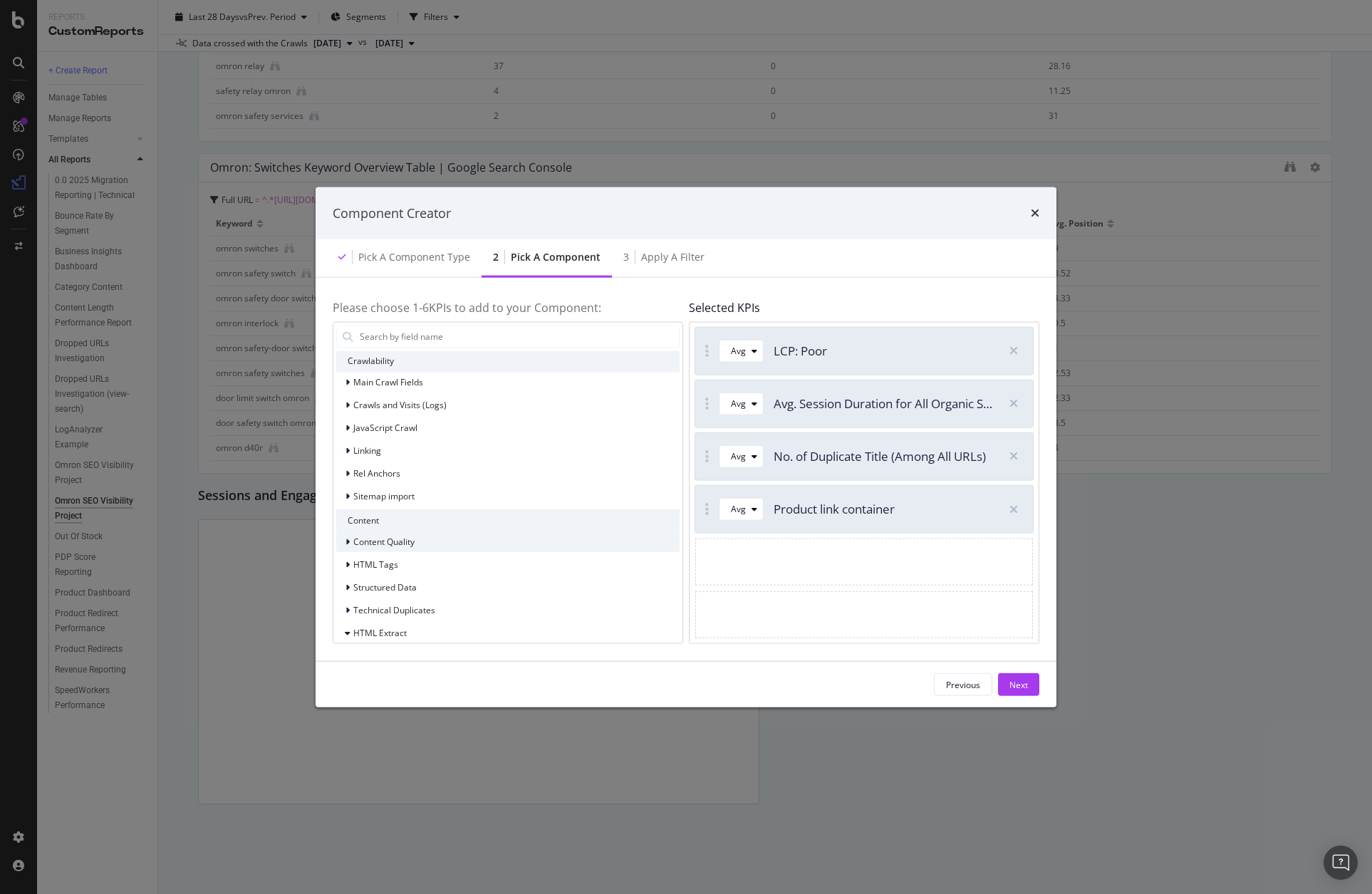
click at [439, 547] on div "Content Quality" at bounding box center [508, 542] width 344 height 20
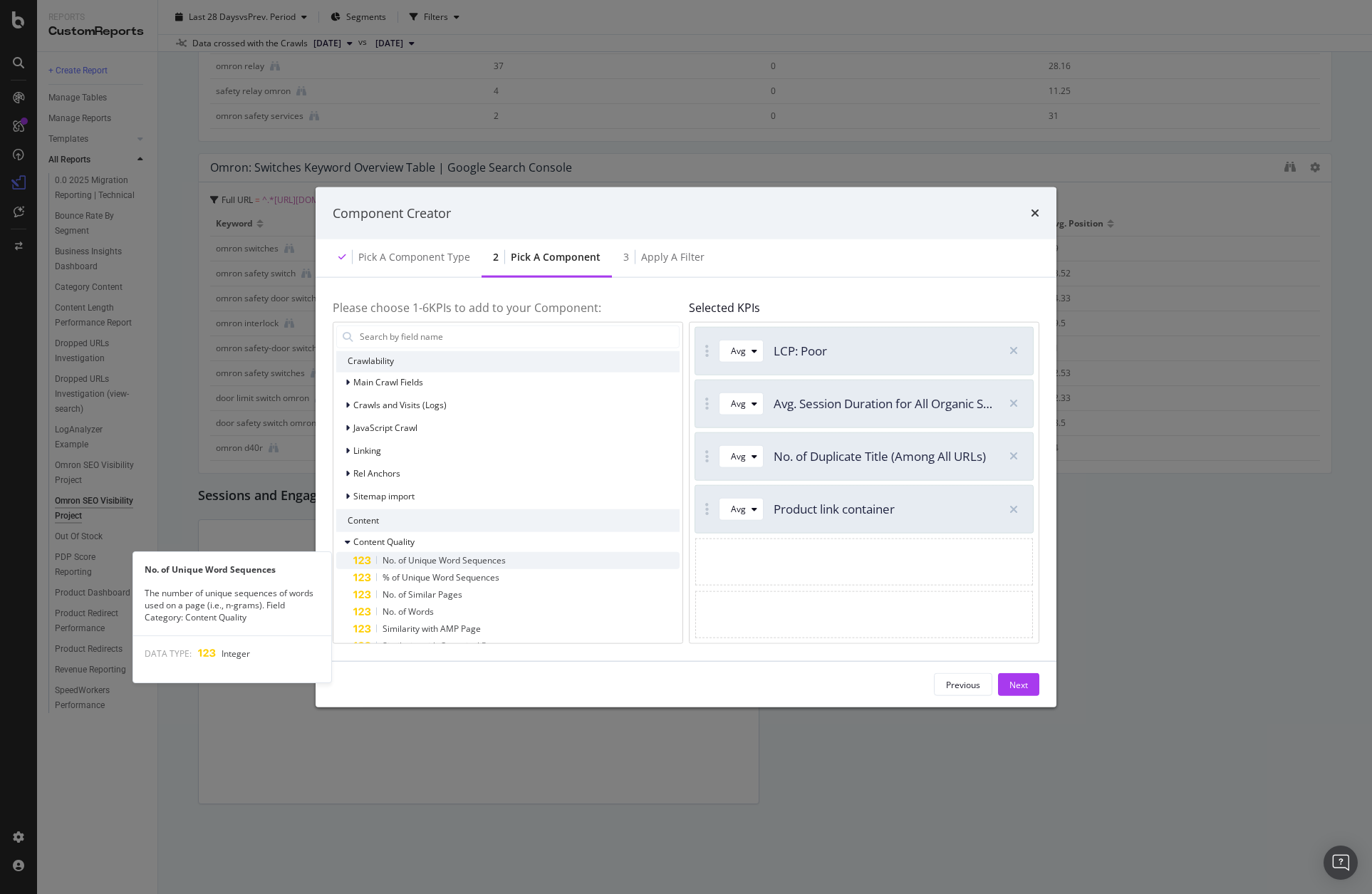
click at [442, 562] on span "No. of Unique Word Sequences" at bounding box center [444, 559] width 123 height 12
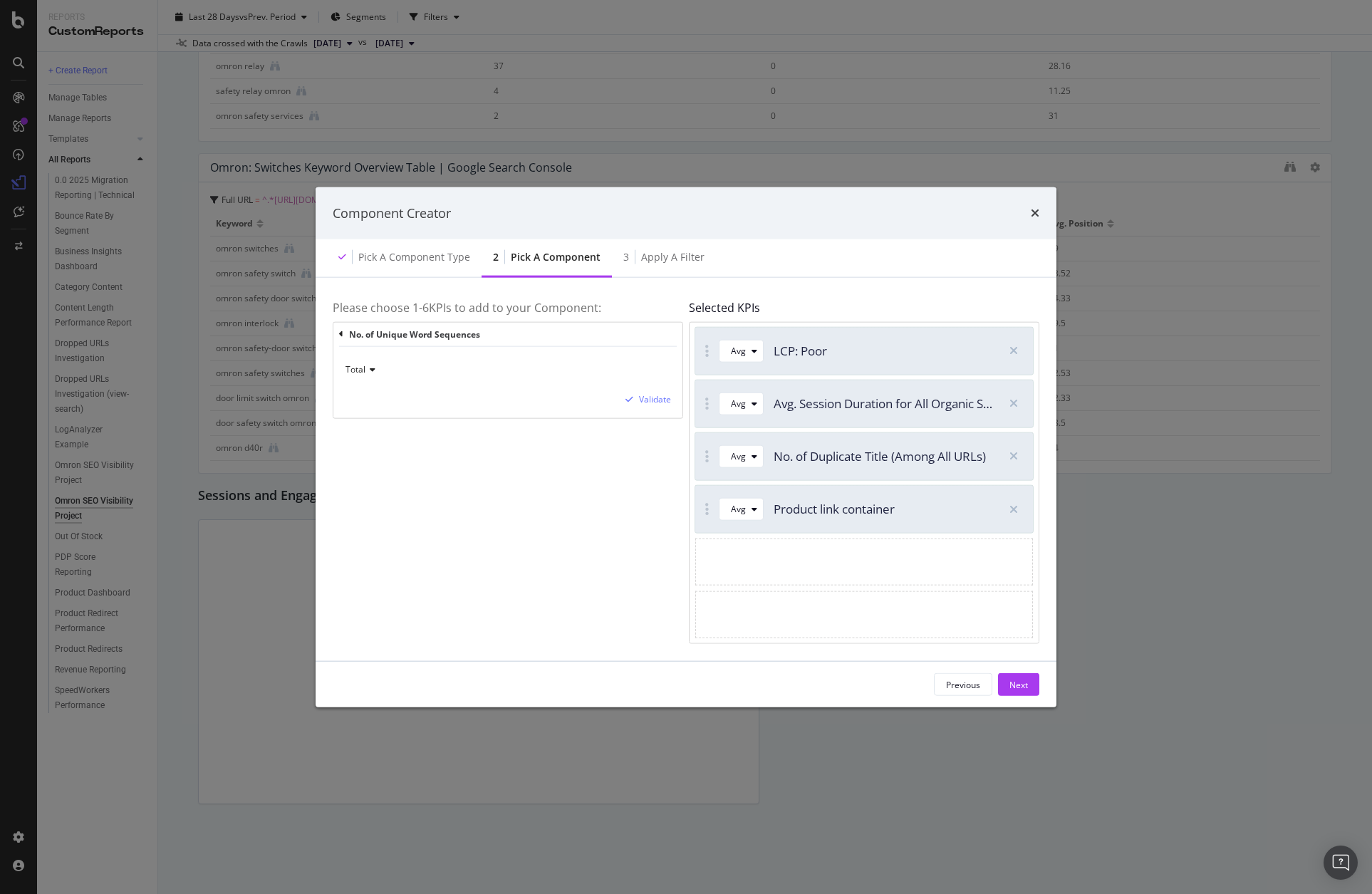
click at [672, 398] on div "Total Validate" at bounding box center [508, 383] width 349 height 71
click at [653, 403] on div "Validate" at bounding box center [656, 400] width 32 height 12
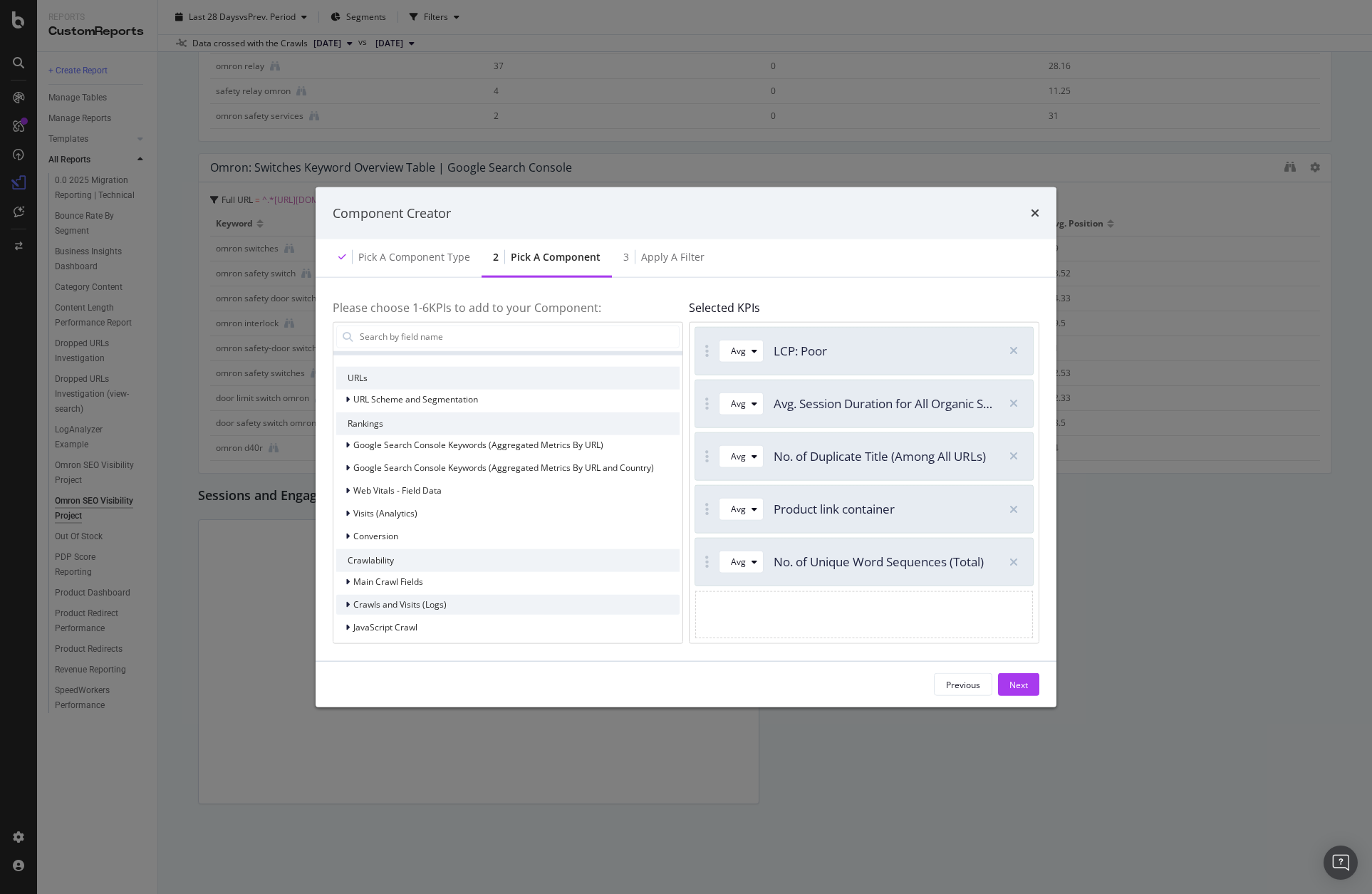
scroll to position [71, 0]
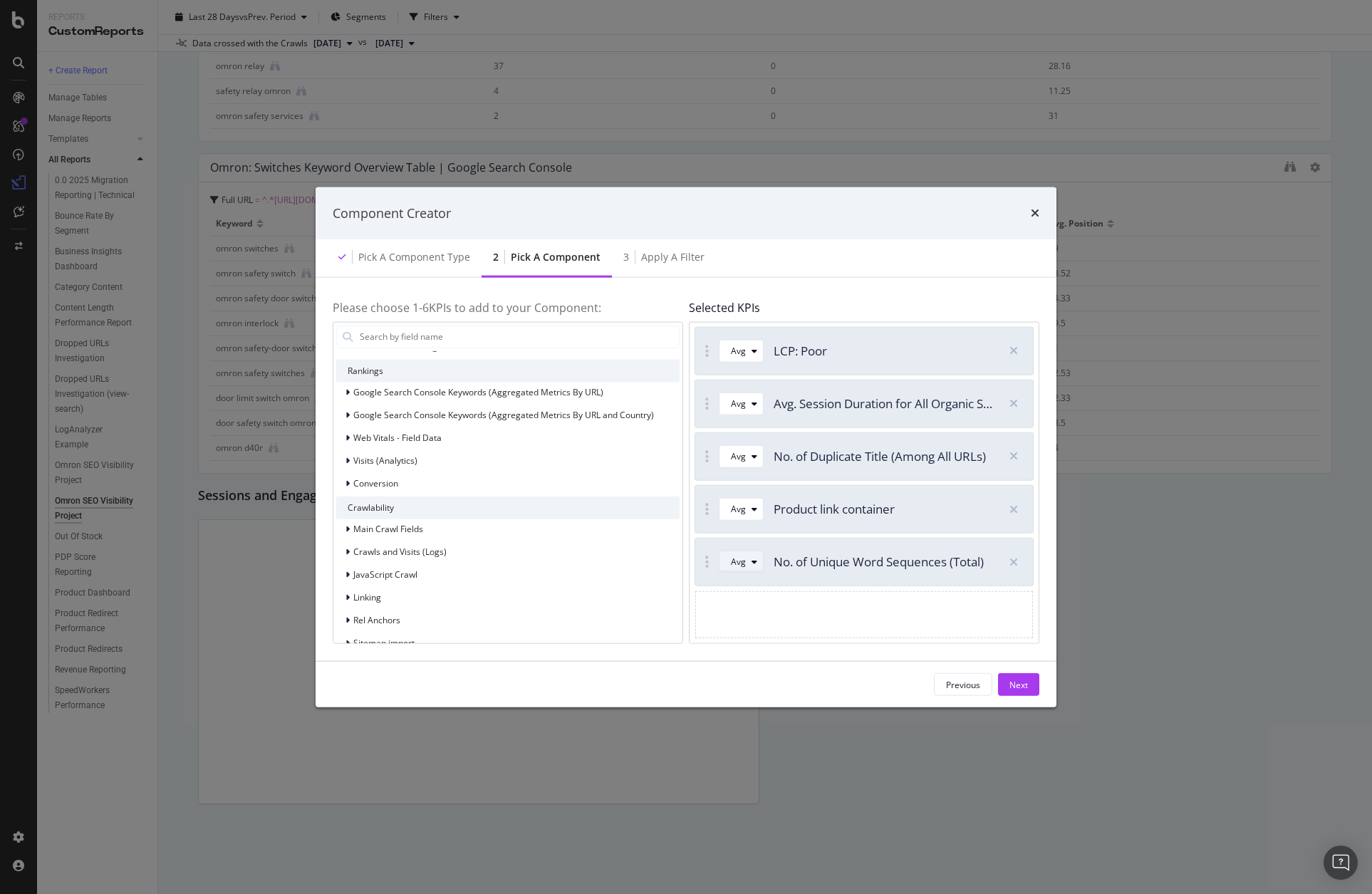
click at [724, 559] on button "Avg" at bounding box center [741, 562] width 45 height 23
click at [730, 608] on div "Sum" at bounding box center [746, 609] width 41 height 18
click at [727, 514] on button "Avg" at bounding box center [741, 510] width 45 height 23
click at [748, 586] on div "Min" at bounding box center [744, 581] width 15 height 12
click at [734, 453] on div "Avg" at bounding box center [738, 457] width 15 height 8
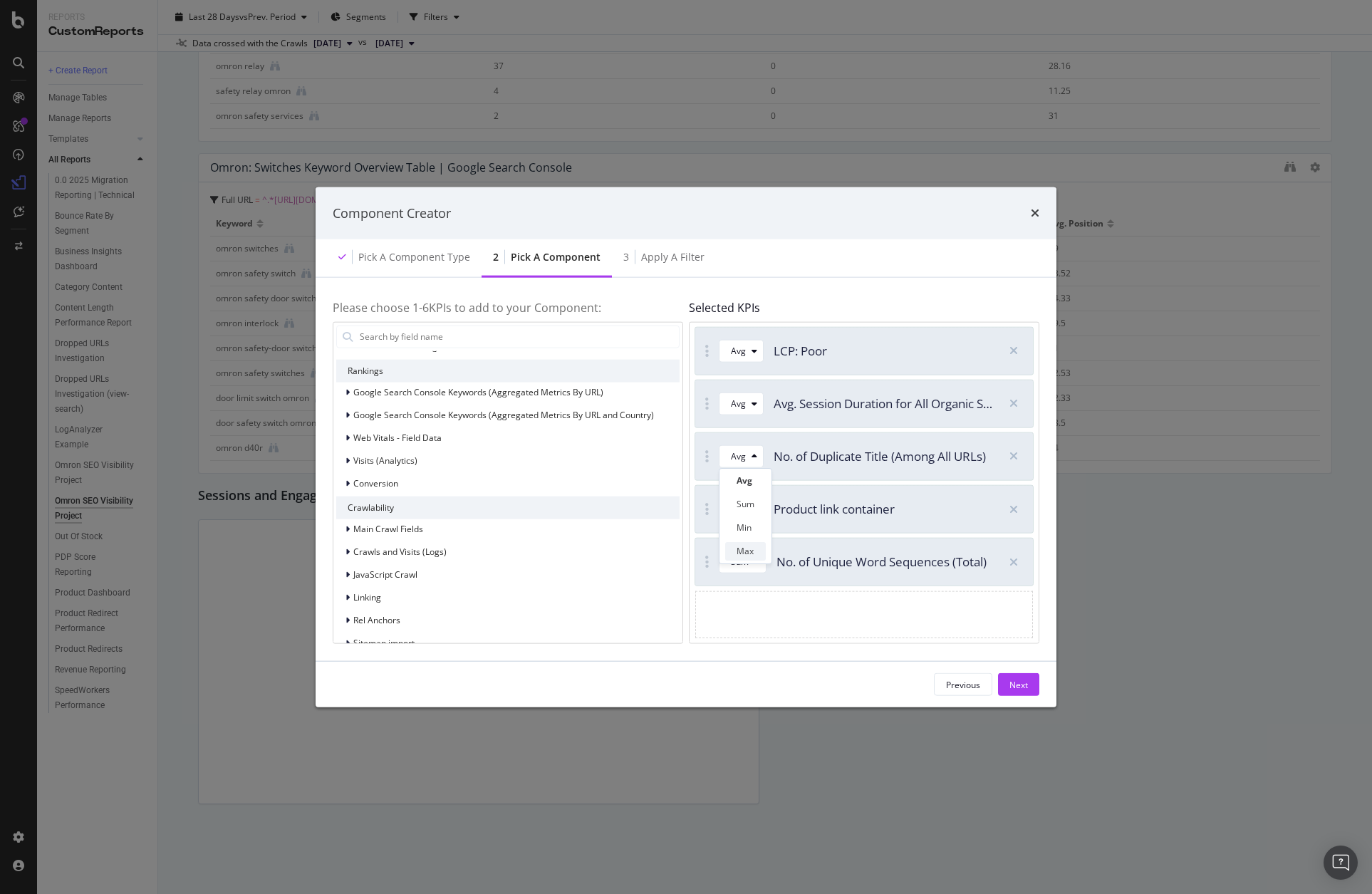
click at [741, 559] on div "Max" at bounding box center [746, 551] width 41 height 18
click at [1027, 684] on div "Next" at bounding box center [1019, 684] width 19 height 12
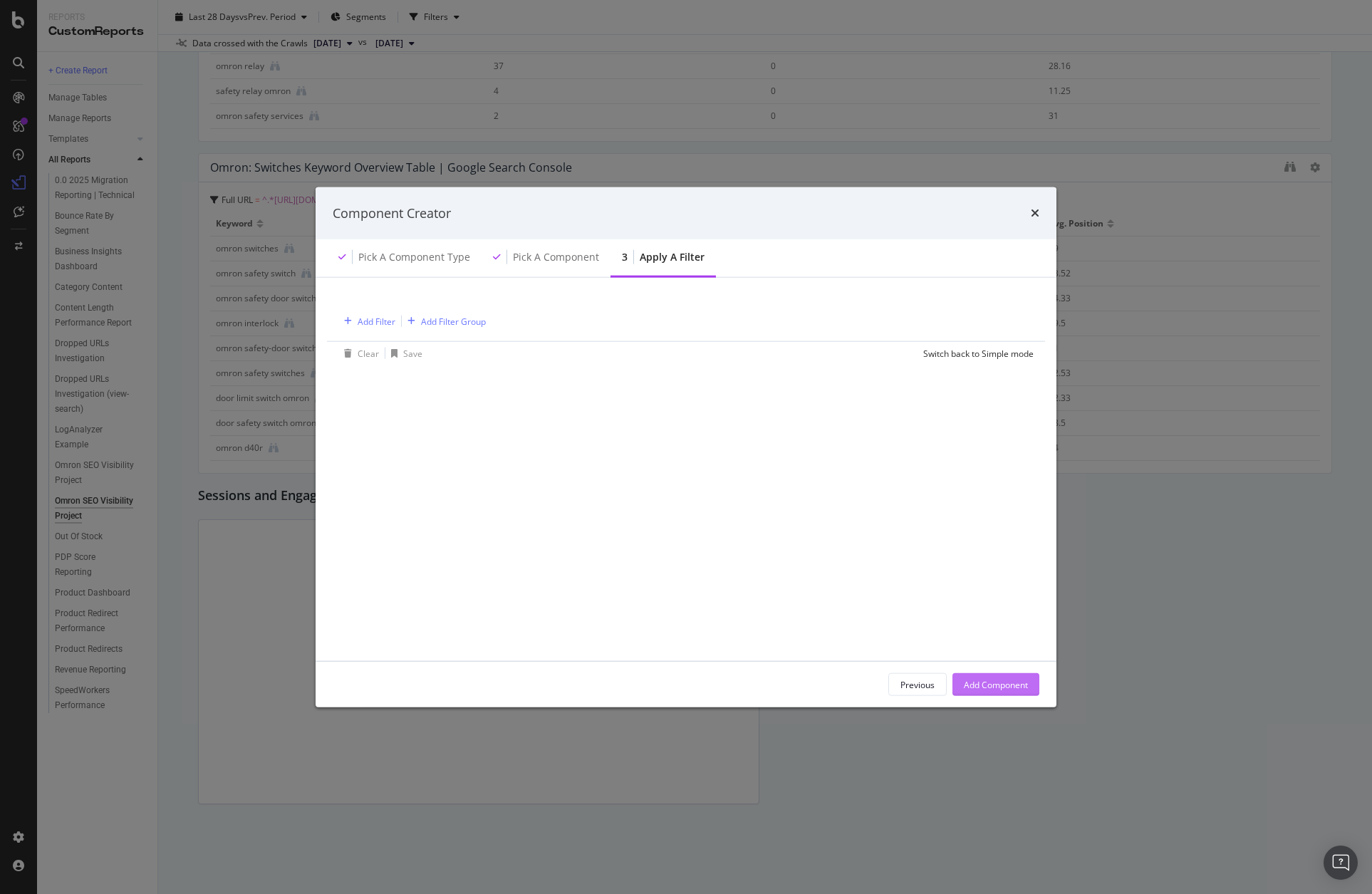
click at [1030, 684] on button "Add Component" at bounding box center [996, 684] width 87 height 23
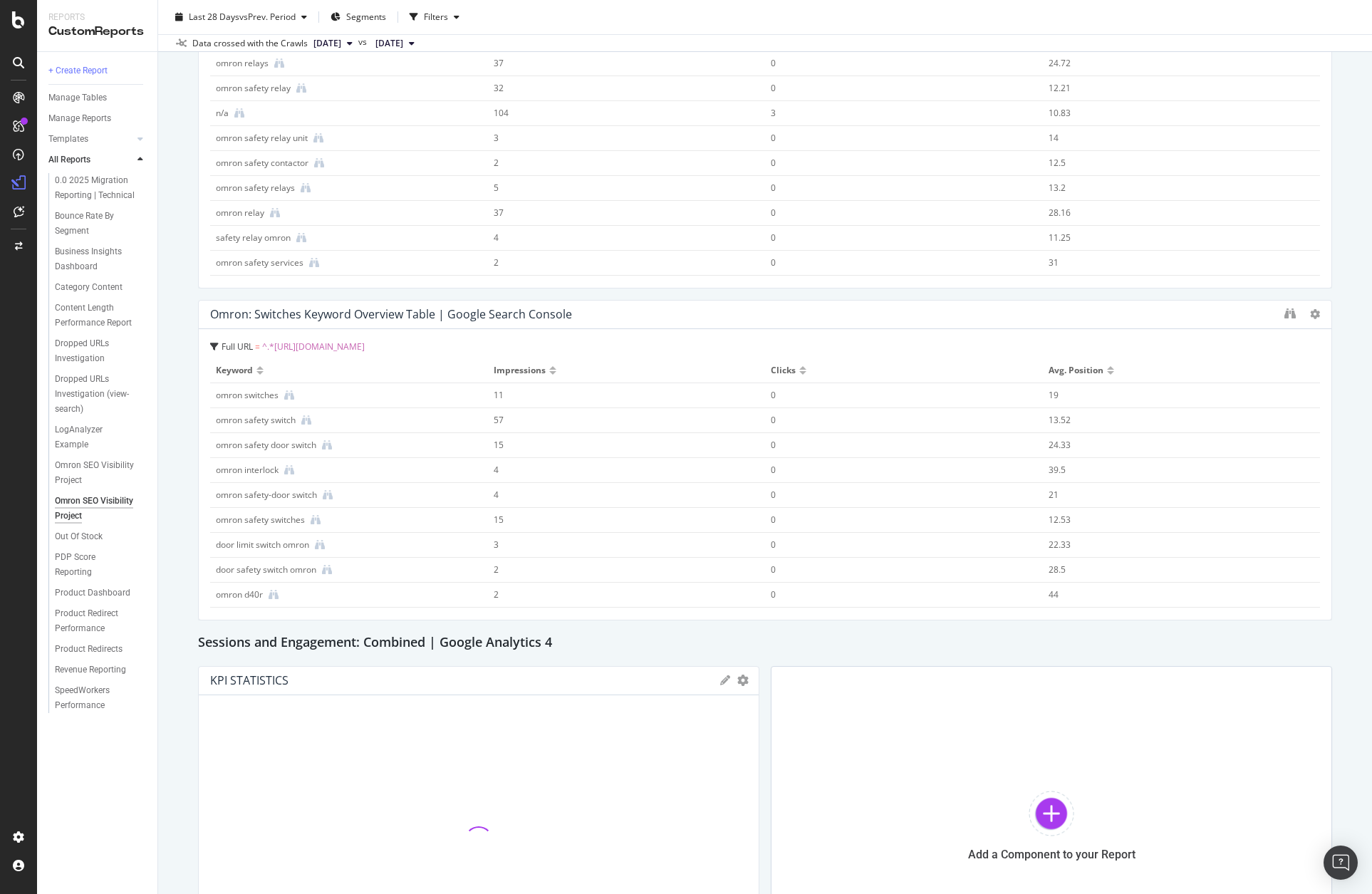
scroll to position [2707, 0]
